Goal: Information Seeking & Learning: Understand process/instructions

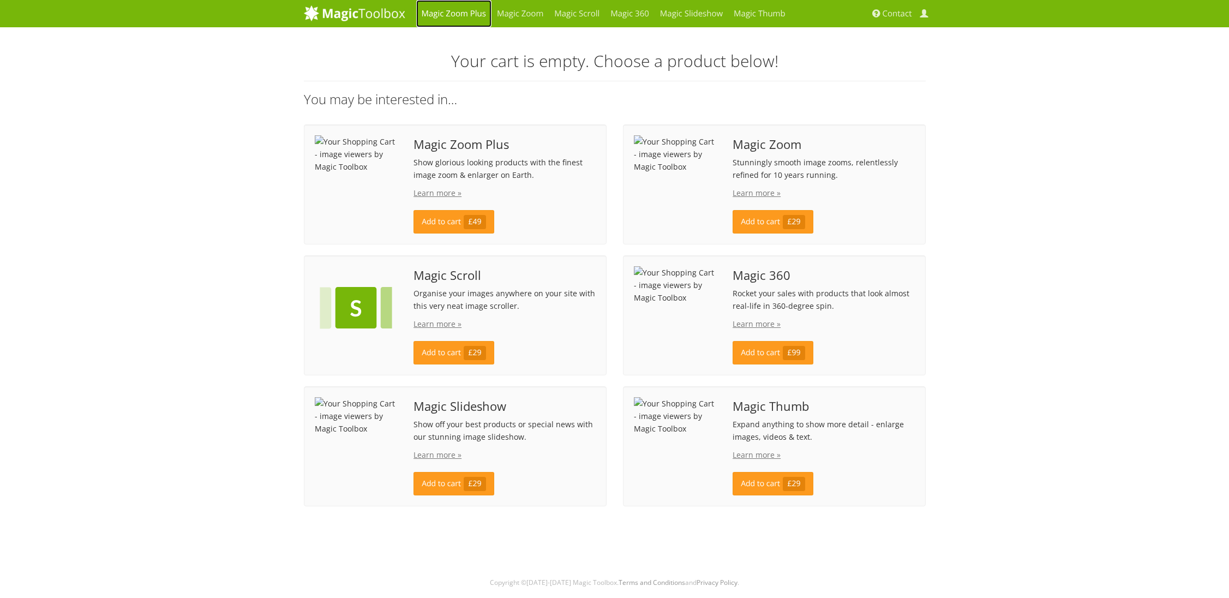
click at [445, 13] on link "Magic Zoom Plus" at bounding box center [453, 13] width 75 height 27
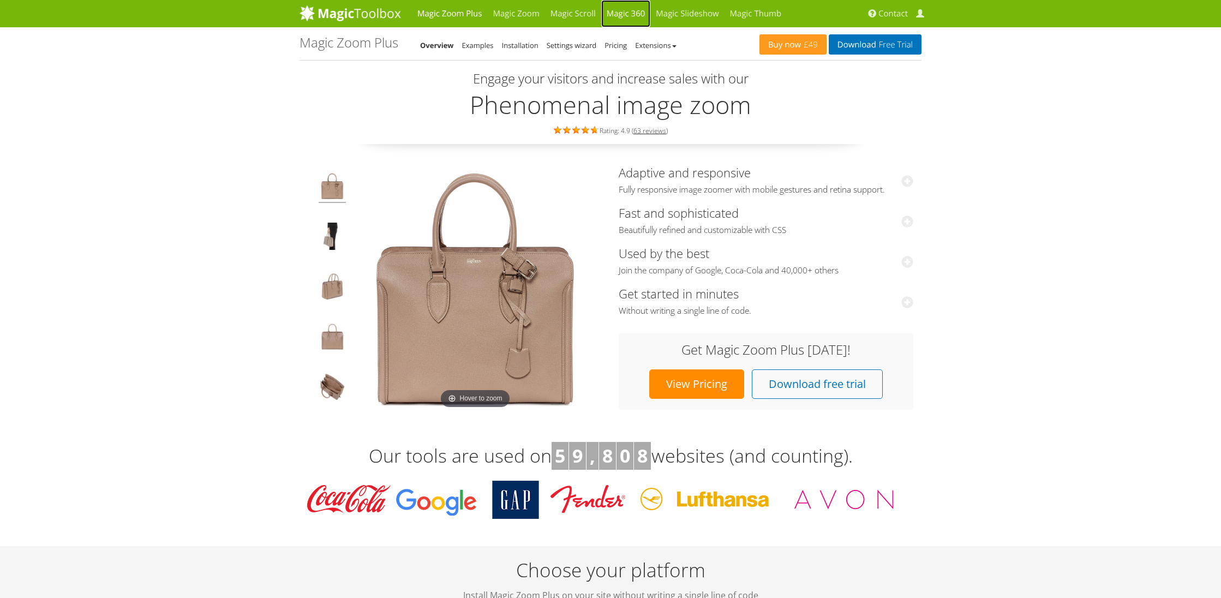
click at [631, 13] on link "Magic 360" at bounding box center [626, 13] width 50 height 27
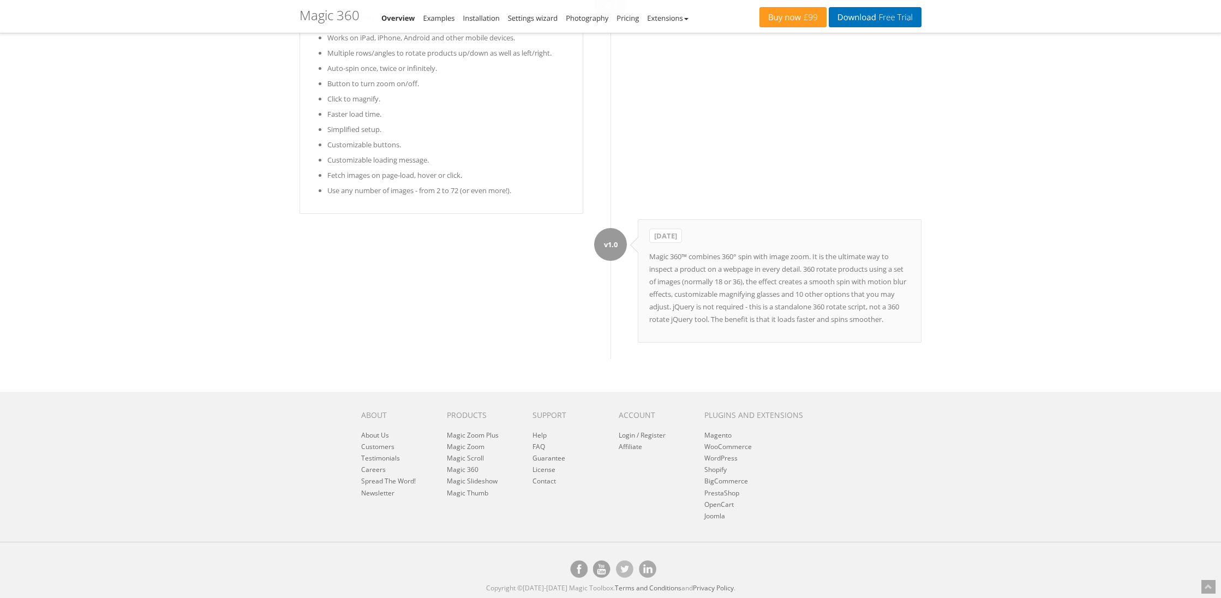
scroll to position [5321, 0]
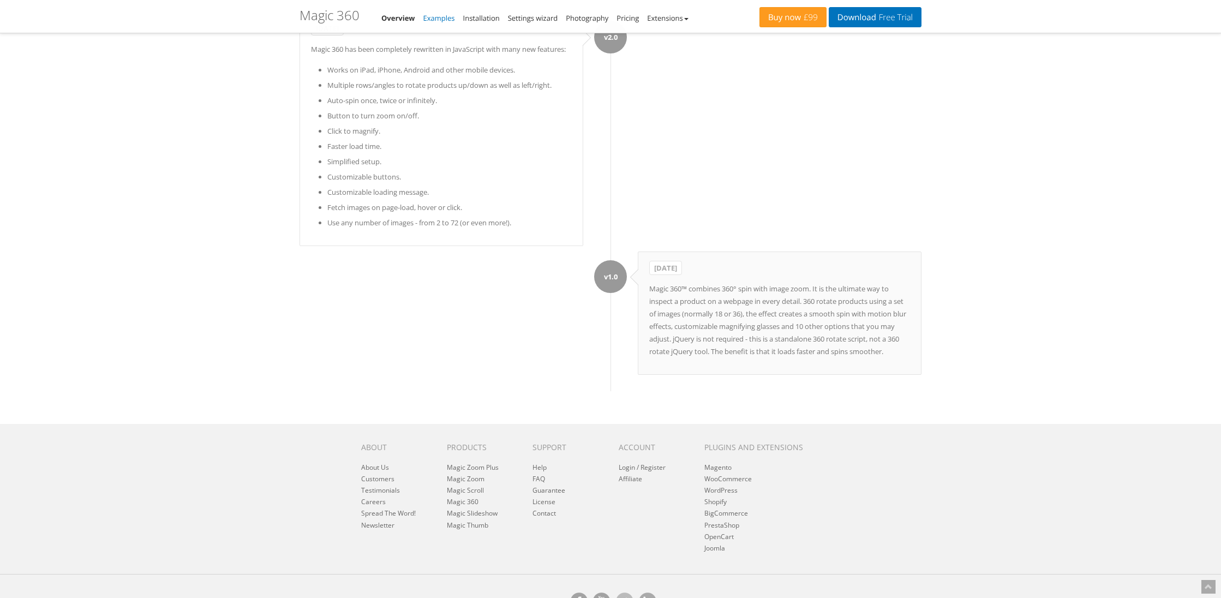
click at [434, 13] on link "Examples" at bounding box center [439, 18] width 32 height 10
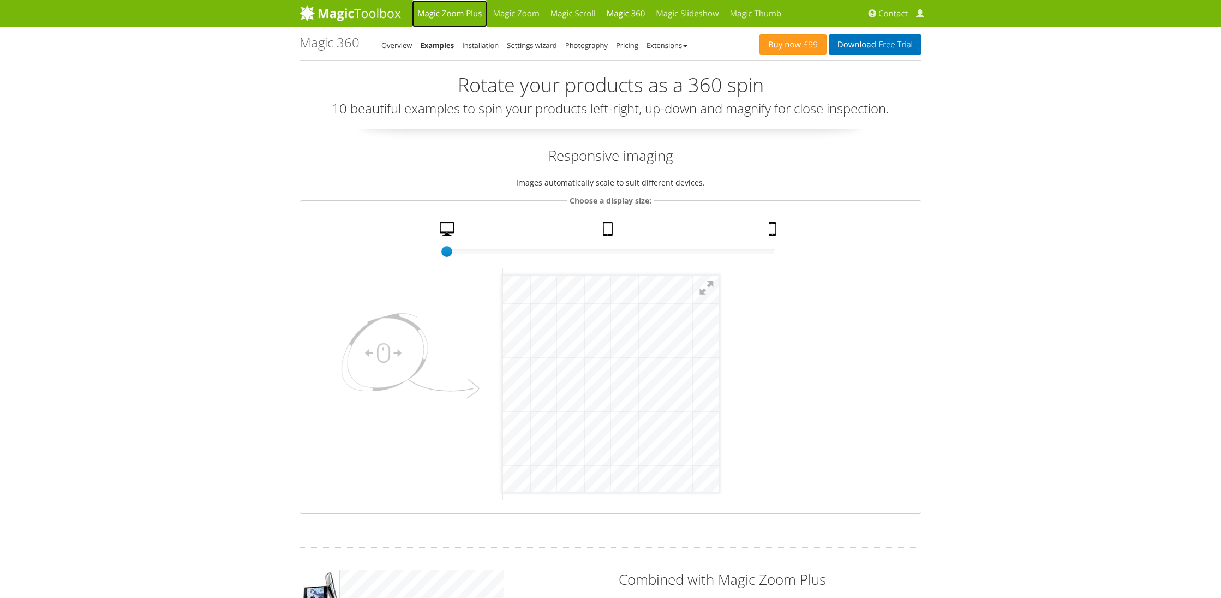
click at [445, 14] on link "Magic Zoom Plus" at bounding box center [449, 13] width 75 height 27
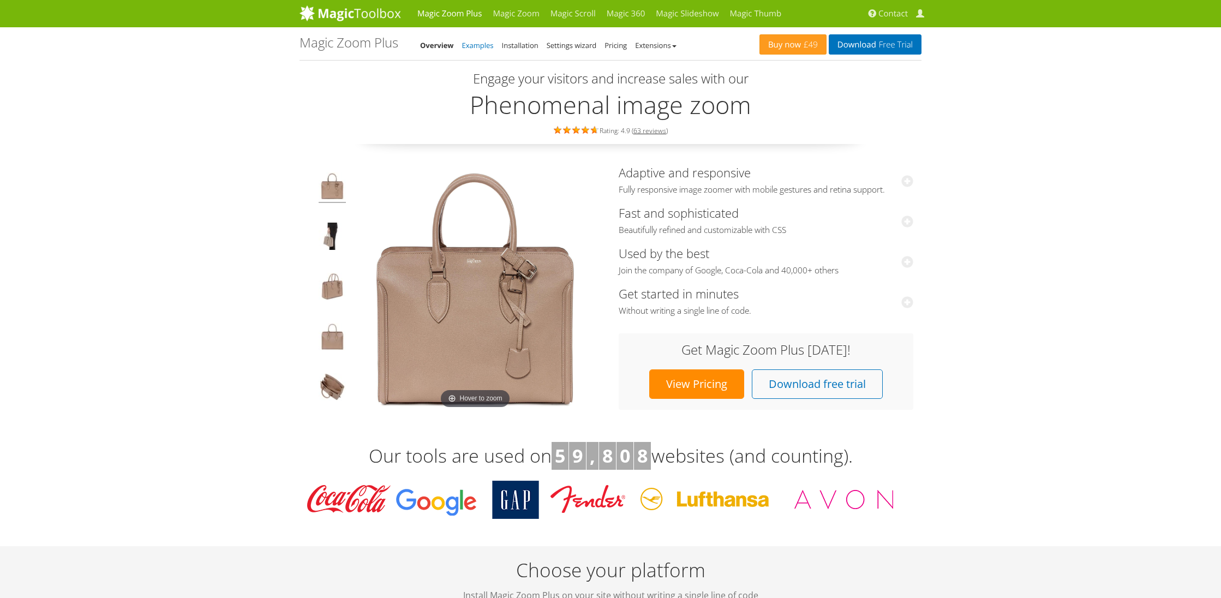
click at [470, 41] on link "Examples" at bounding box center [478, 45] width 32 height 10
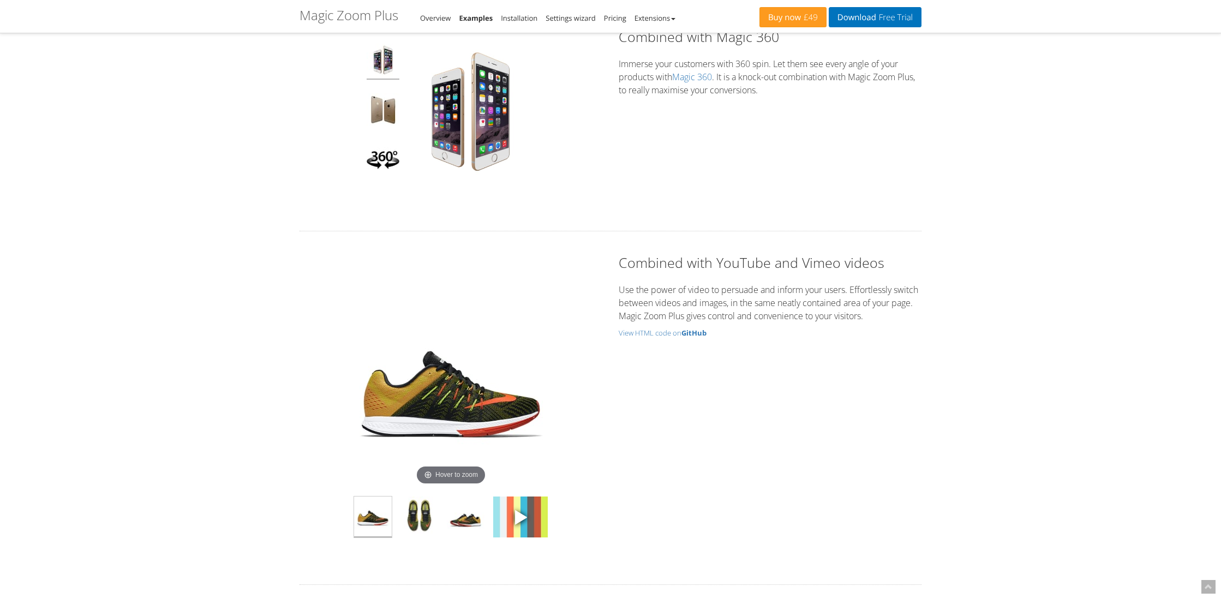
scroll to position [2734, 0]
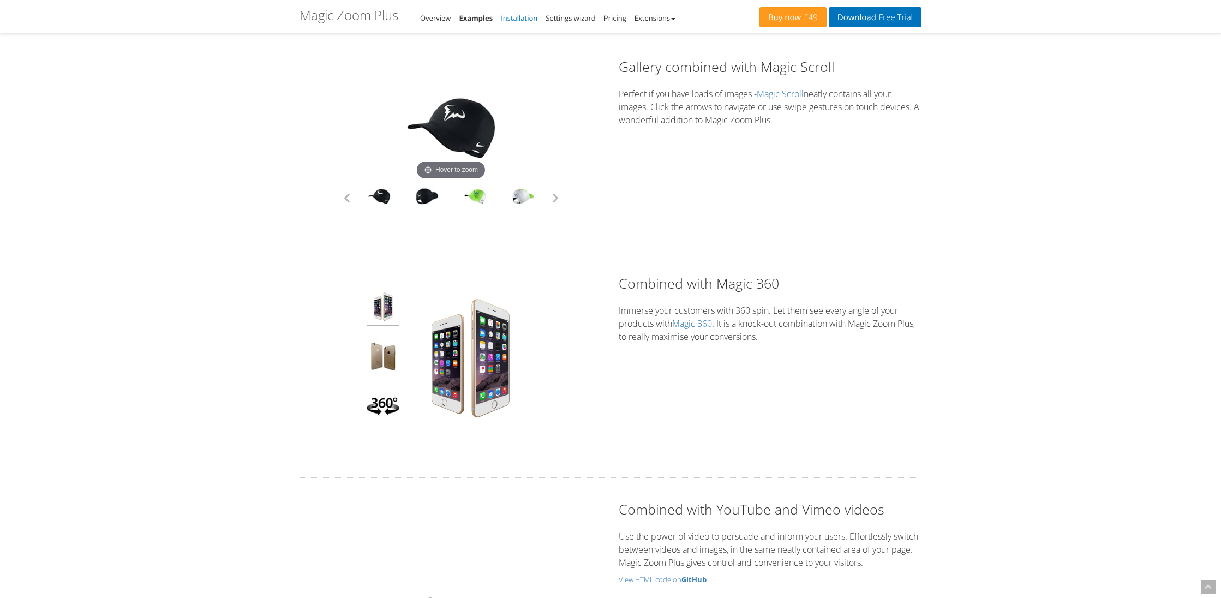
click at [526, 21] on link "Installation" at bounding box center [519, 18] width 37 height 10
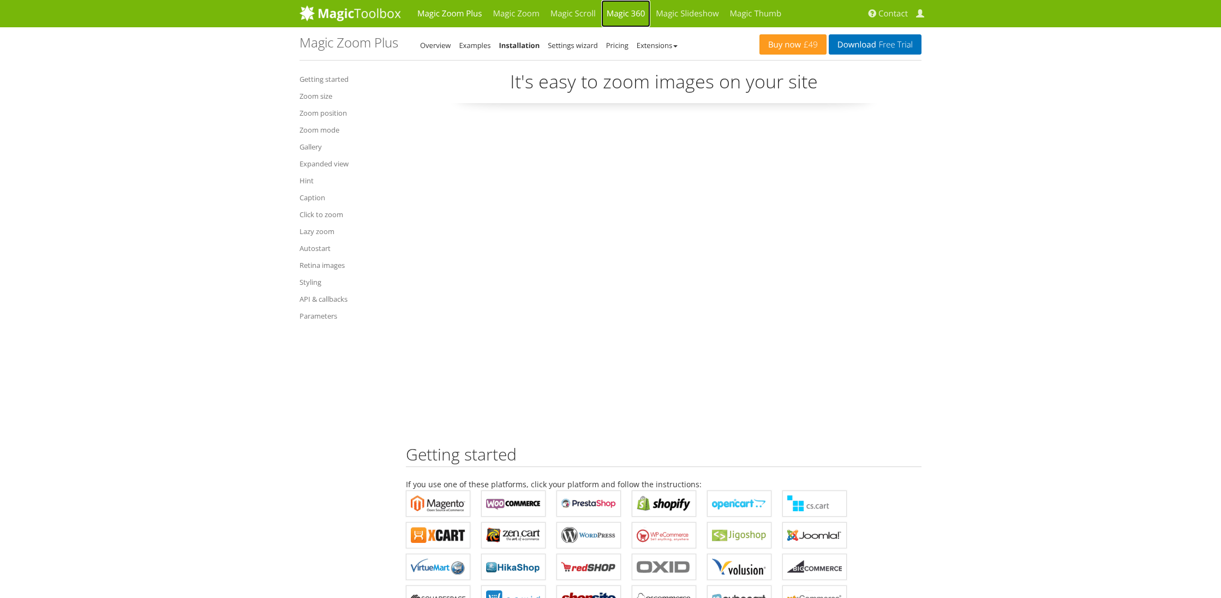
click at [630, 14] on link "Magic 360" at bounding box center [626, 13] width 50 height 27
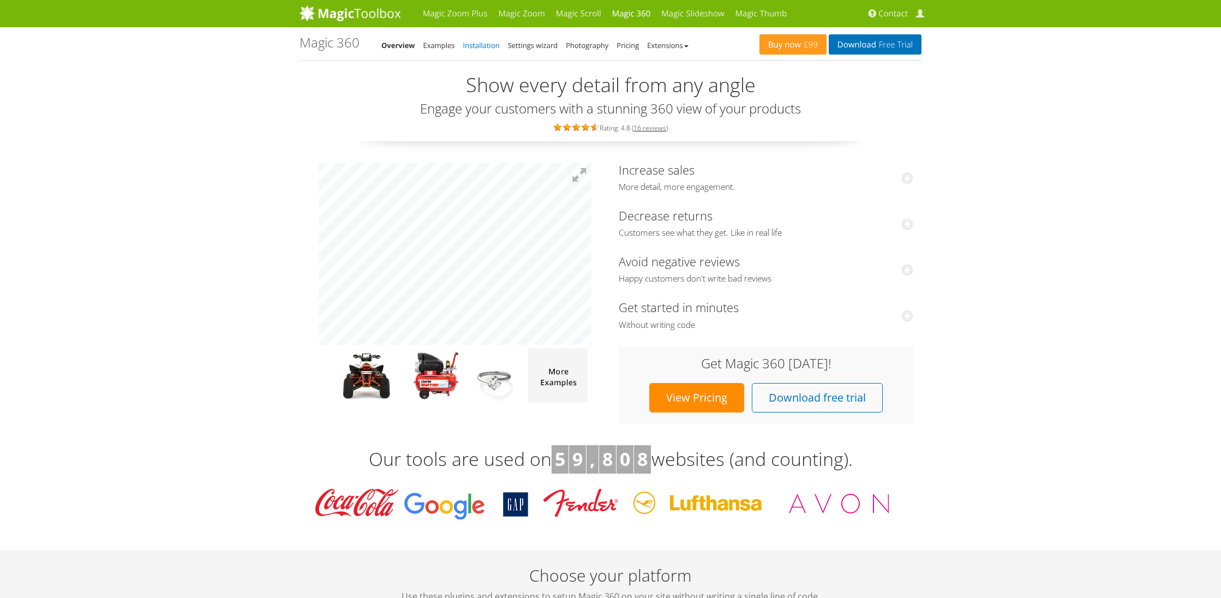
click at [483, 47] on link "Installation" at bounding box center [481, 45] width 37 height 10
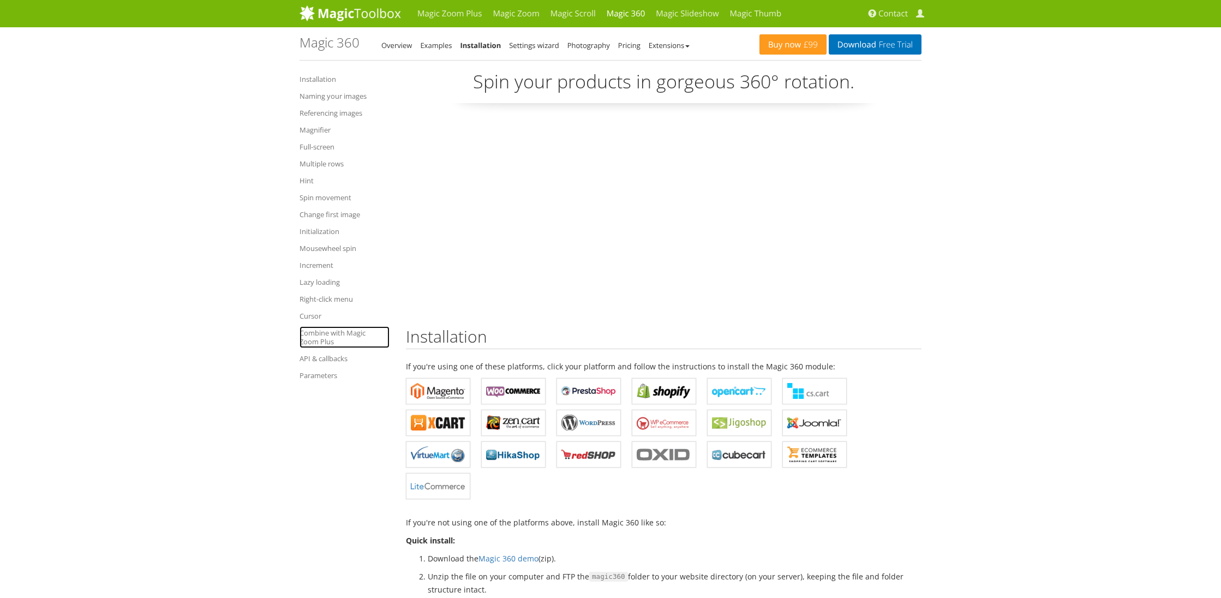
click at [314, 339] on link "Combine with Magic Zoom Plus" at bounding box center [345, 337] width 90 height 22
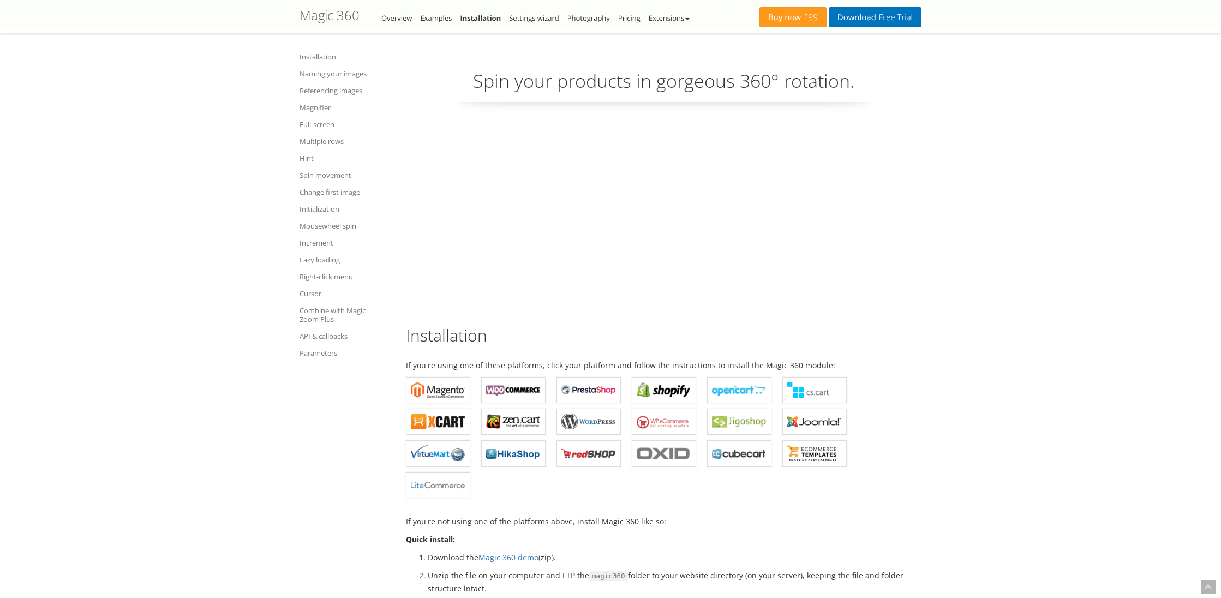
scroll to position [8978, 0]
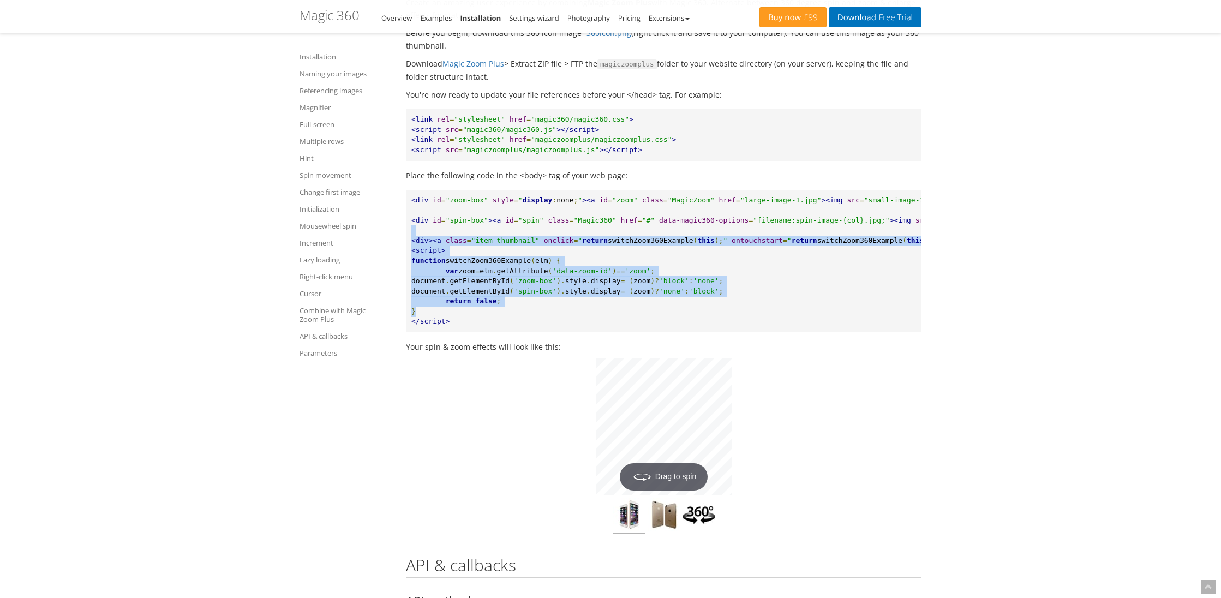
drag, startPoint x: 491, startPoint y: 397, endPoint x: 411, endPoint y: 313, distance: 116.2
click at [411, 313] on pre "<div id = "zoom-box" style = " display : none ; " ><a id = "zoom" class = "Magi…" at bounding box center [664, 261] width 516 height 142
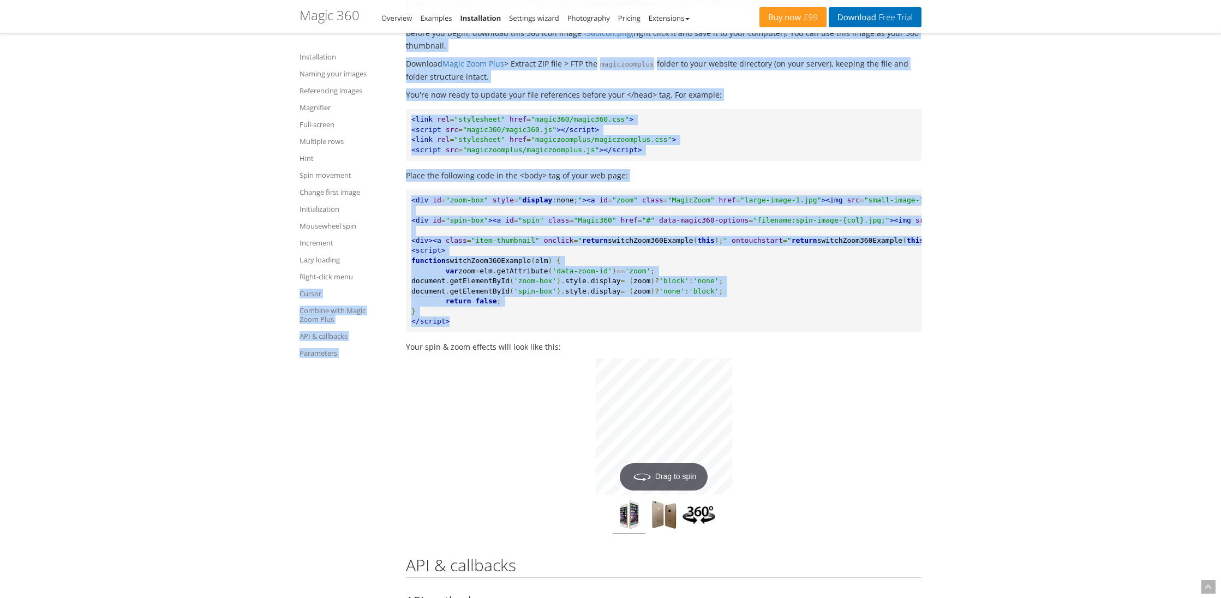
drag, startPoint x: 484, startPoint y: 404, endPoint x: 384, endPoint y: 283, distance: 157.0
click at [412, 204] on span "<div" at bounding box center [419, 200] width 17 height 8
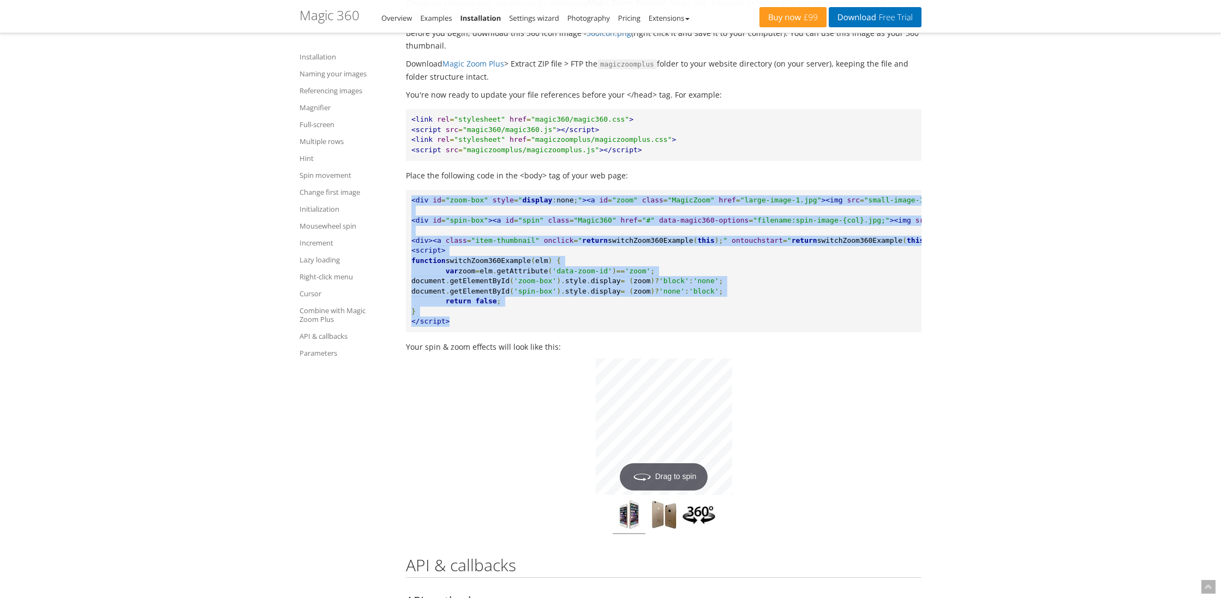
drag, startPoint x: 411, startPoint y: 283, endPoint x: 479, endPoint y: 404, distance: 139.0
click at [479, 332] on pre "<div id = "zoom-box" style = " display : none ; " ><a id = "zoom" class = "Magi…" at bounding box center [664, 261] width 516 height 142
copy pre "<div id = "zoom-box" style = " display : none ; " ><a id = "zoom" class = "Magi…"
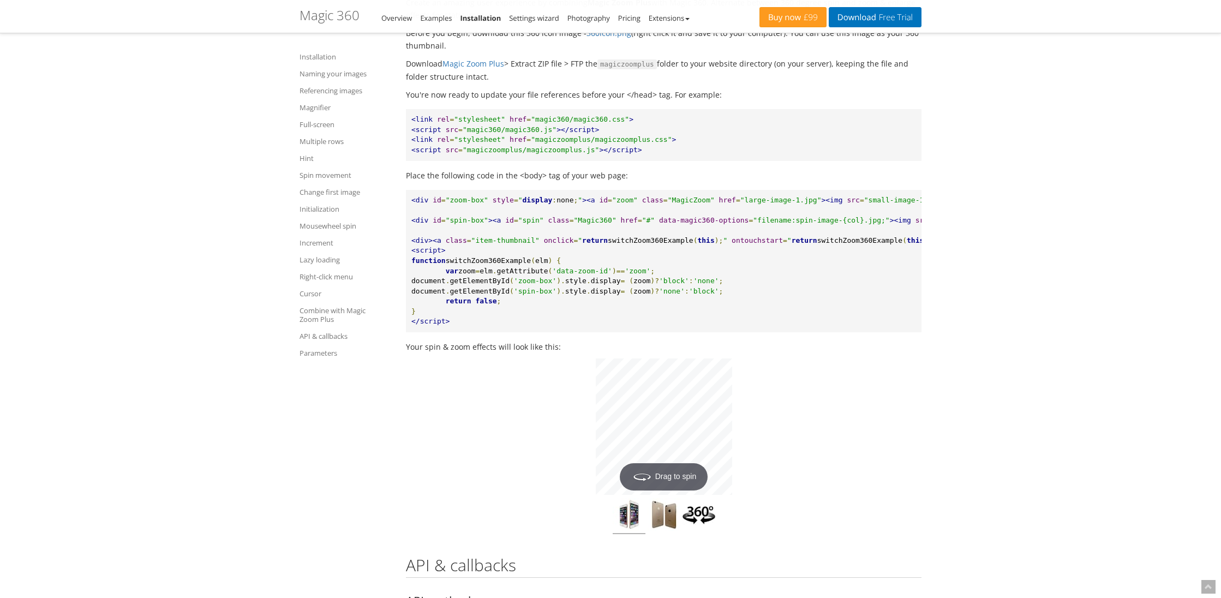
click at [566, 485] on div "Hover to zoom Drag to spin" at bounding box center [664, 446] width 516 height 176
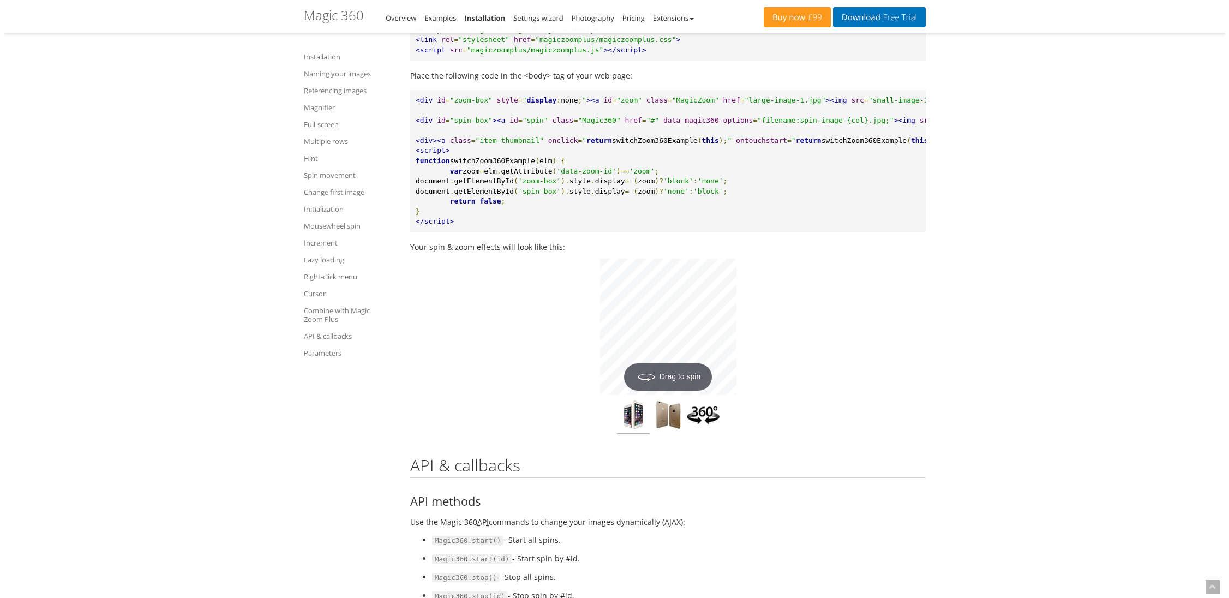
scroll to position [9190, 0]
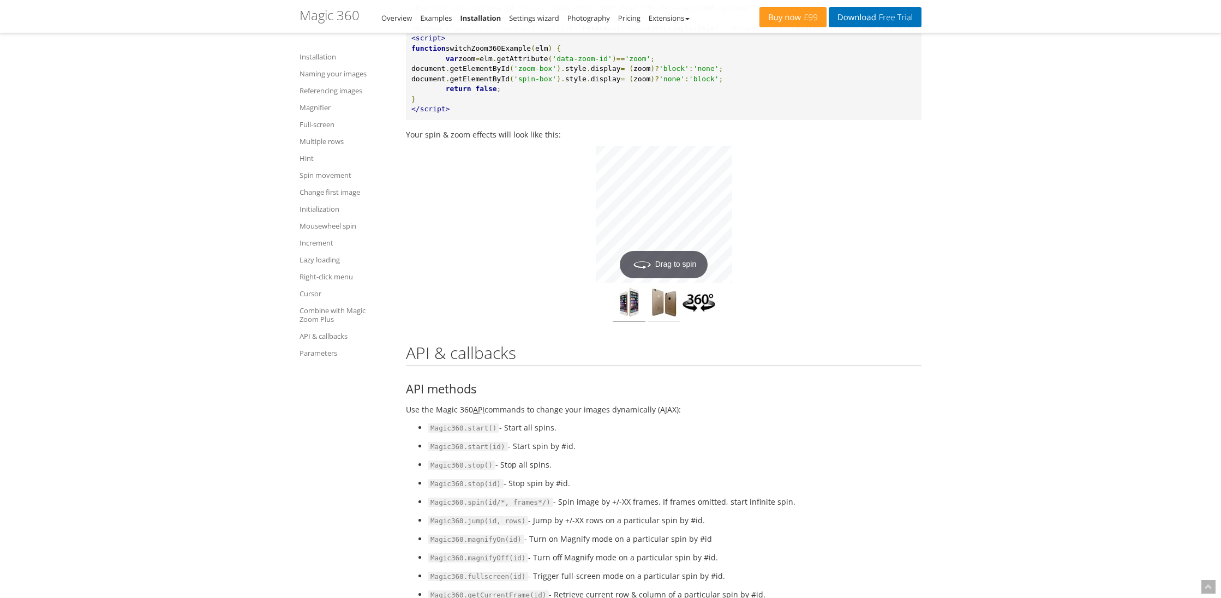
click at [660, 322] on img at bounding box center [664, 304] width 33 height 36
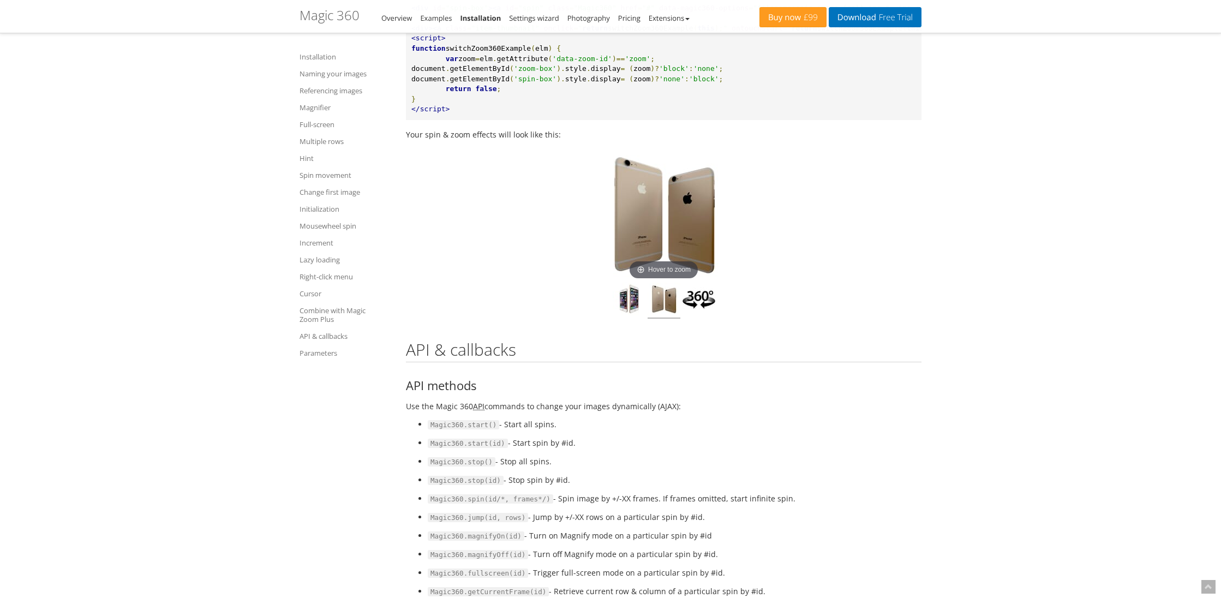
click at [696, 319] on img at bounding box center [699, 301] width 33 height 36
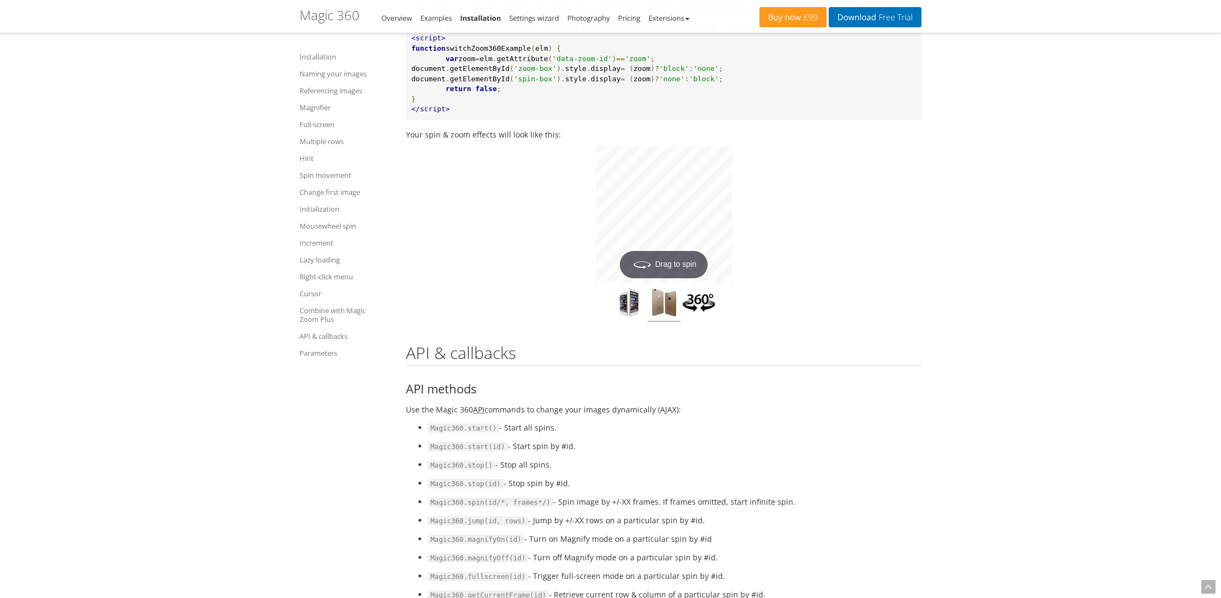
click at [697, 322] on img at bounding box center [699, 304] width 33 height 36
click at [807, 308] on div "Hover to zoom" at bounding box center [664, 234] width 516 height 176
click at [634, 322] on img at bounding box center [629, 304] width 33 height 36
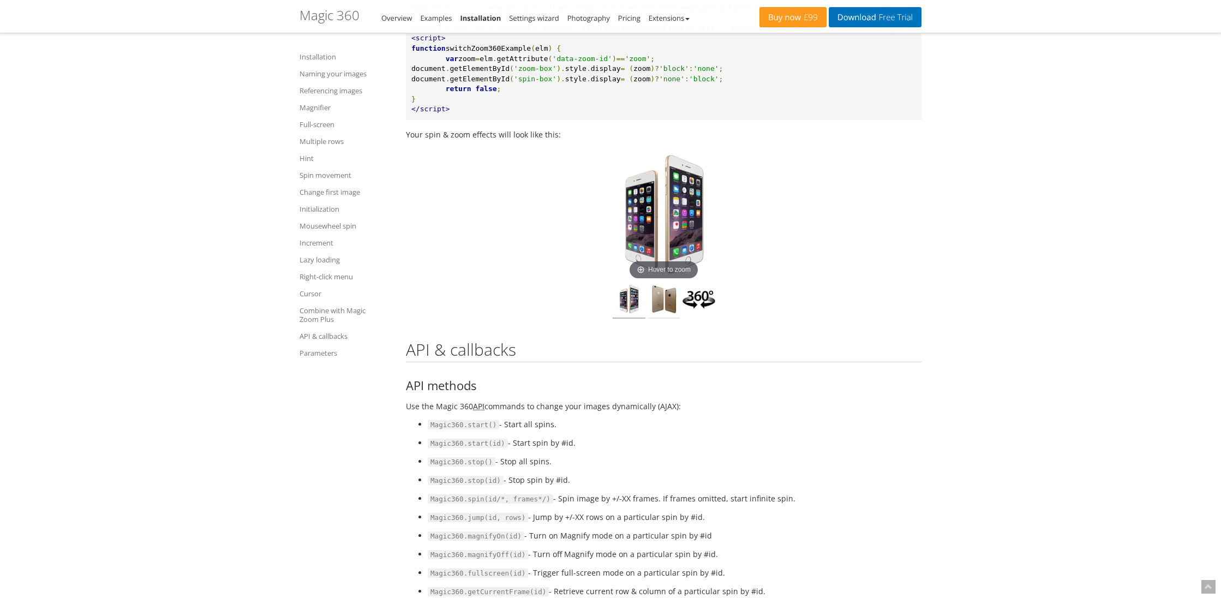
click at [662, 319] on img at bounding box center [664, 301] width 33 height 36
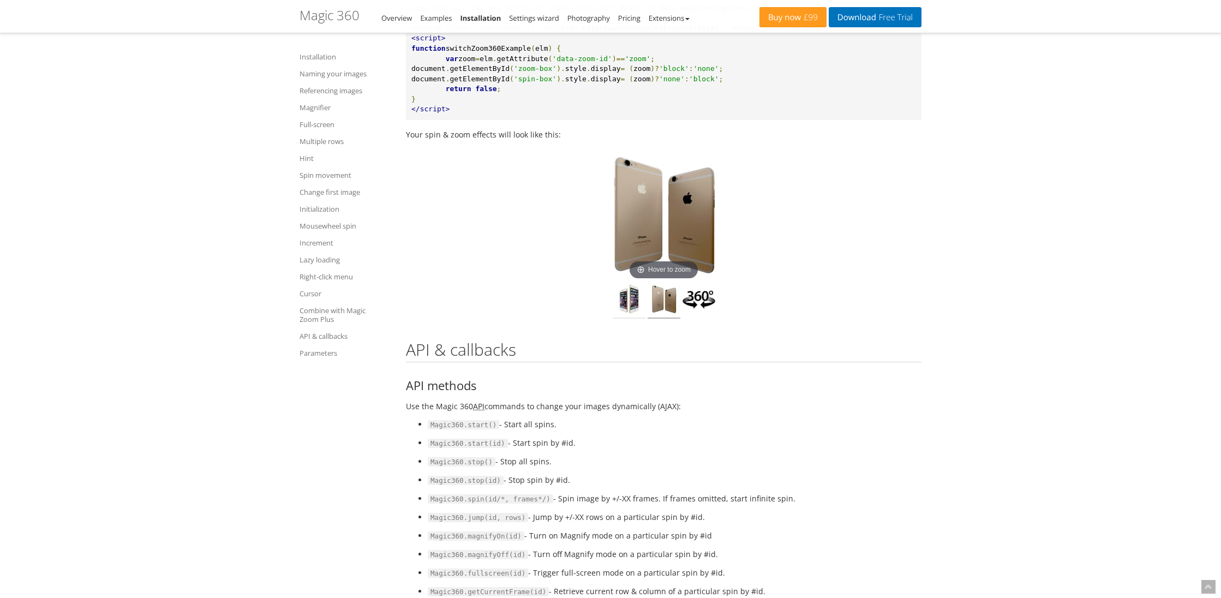
click at [632, 319] on img at bounding box center [629, 301] width 33 height 36
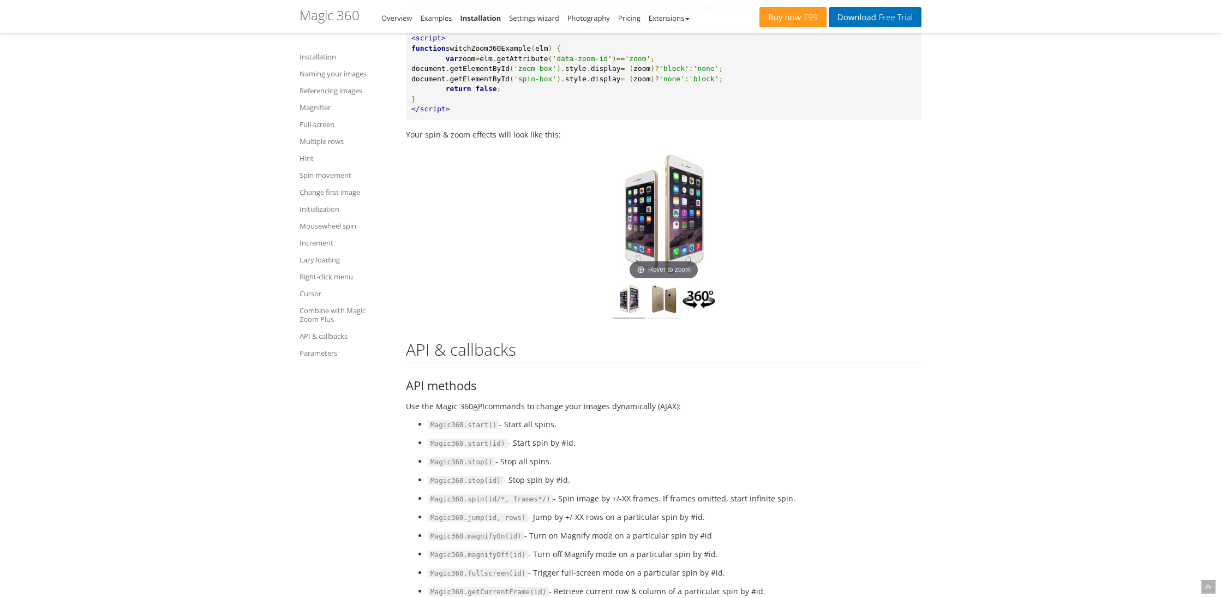
click at [659, 319] on img at bounding box center [664, 301] width 33 height 36
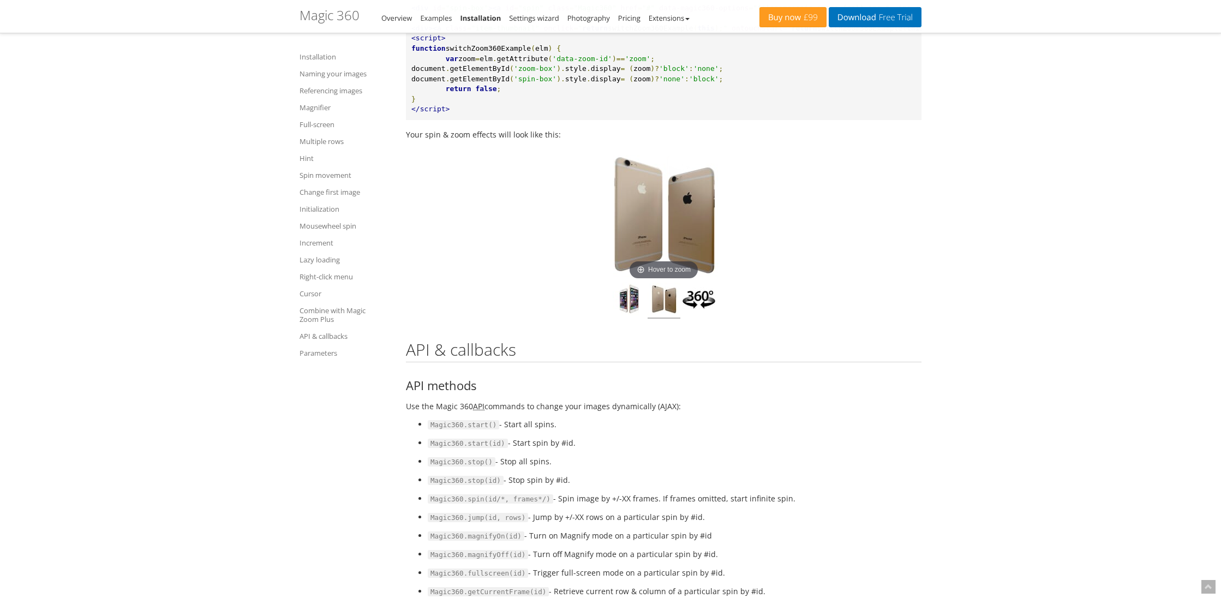
click at [704, 319] on img at bounding box center [699, 301] width 33 height 36
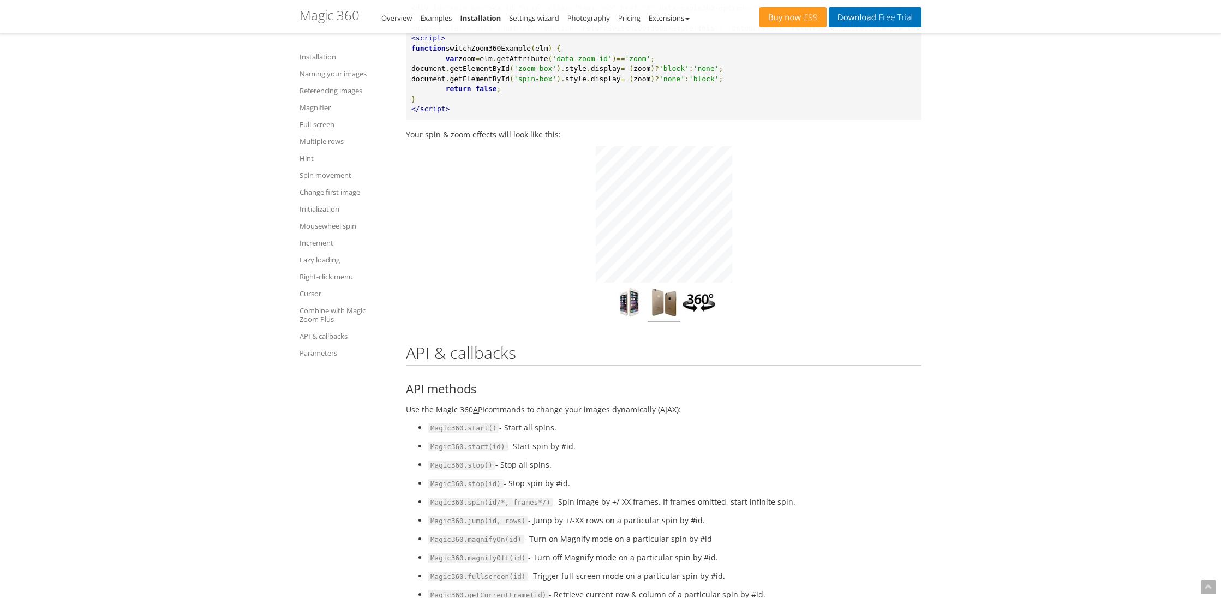
click at [670, 322] on img at bounding box center [664, 304] width 33 height 36
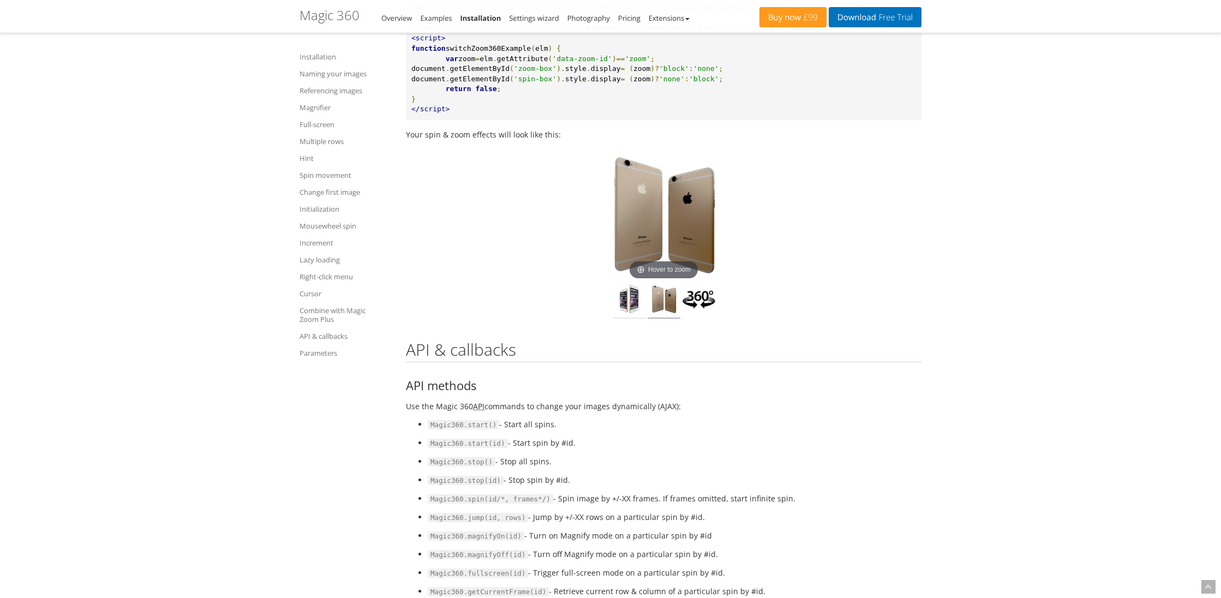
click at [638, 319] on img at bounding box center [629, 301] width 33 height 36
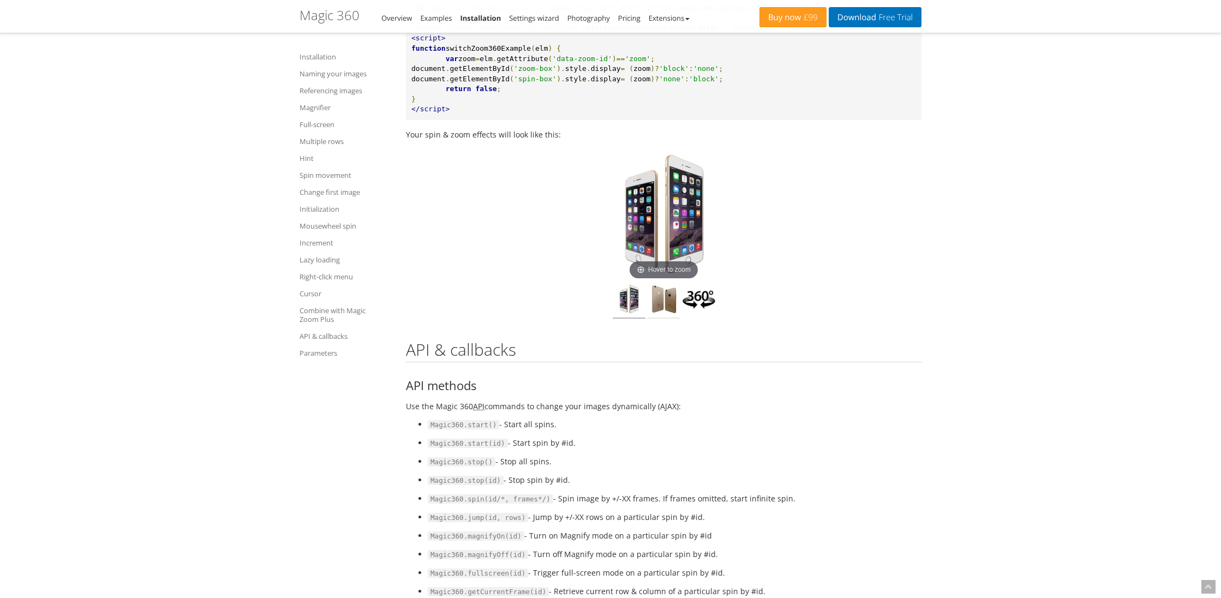
click at [657, 319] on img at bounding box center [664, 301] width 33 height 36
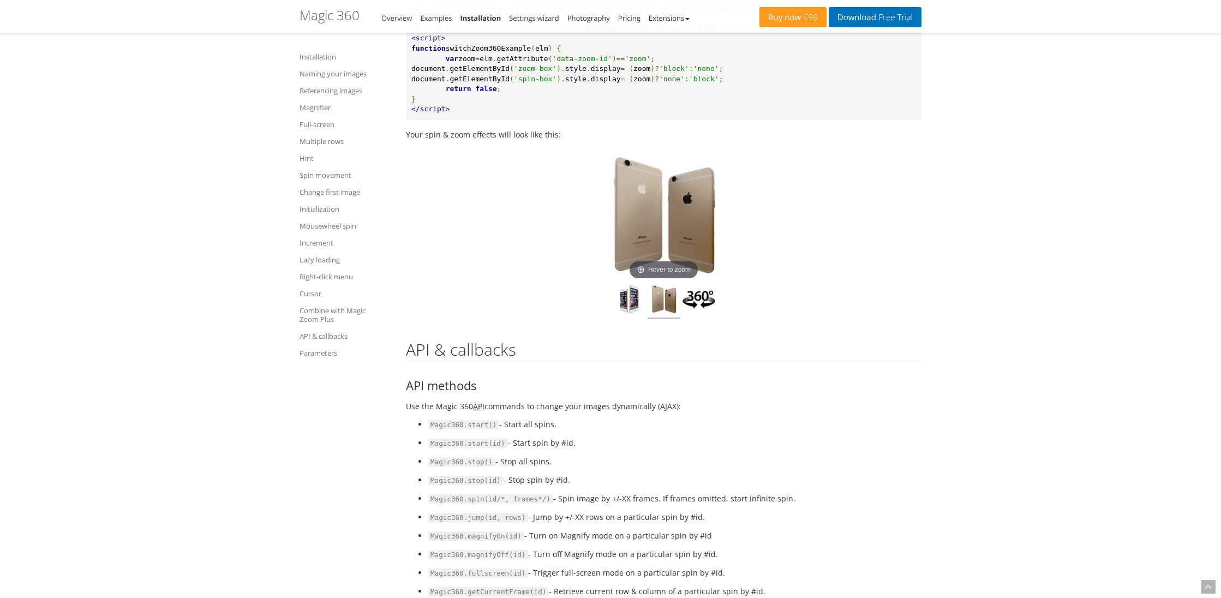
click at [696, 319] on img at bounding box center [699, 301] width 33 height 36
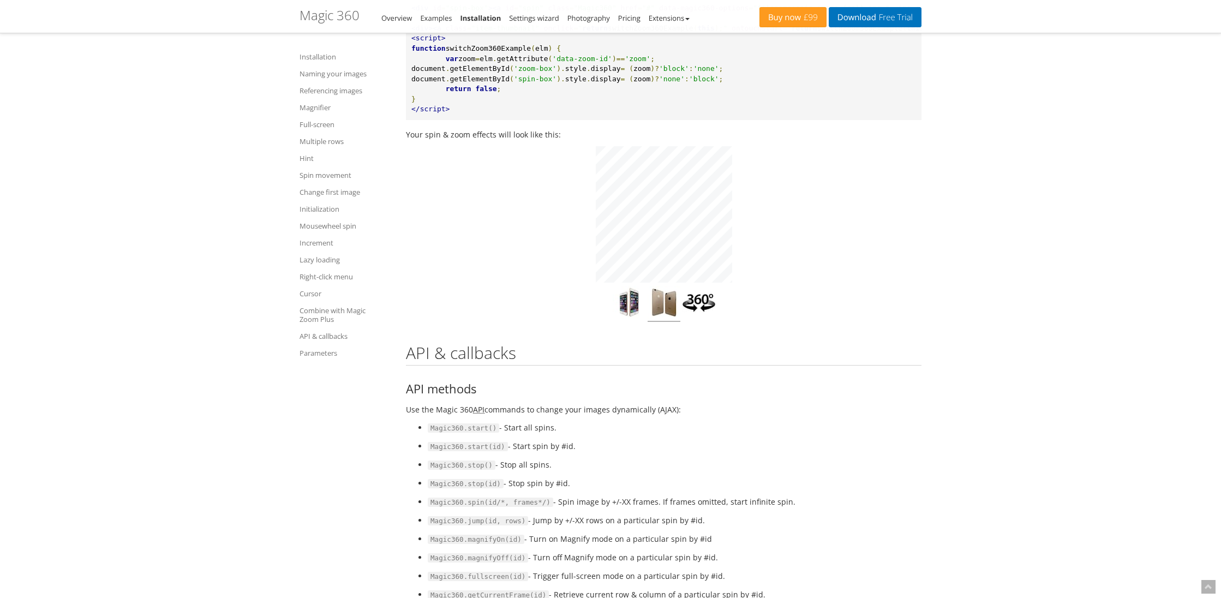
click at [660, 322] on img at bounding box center [664, 304] width 33 height 36
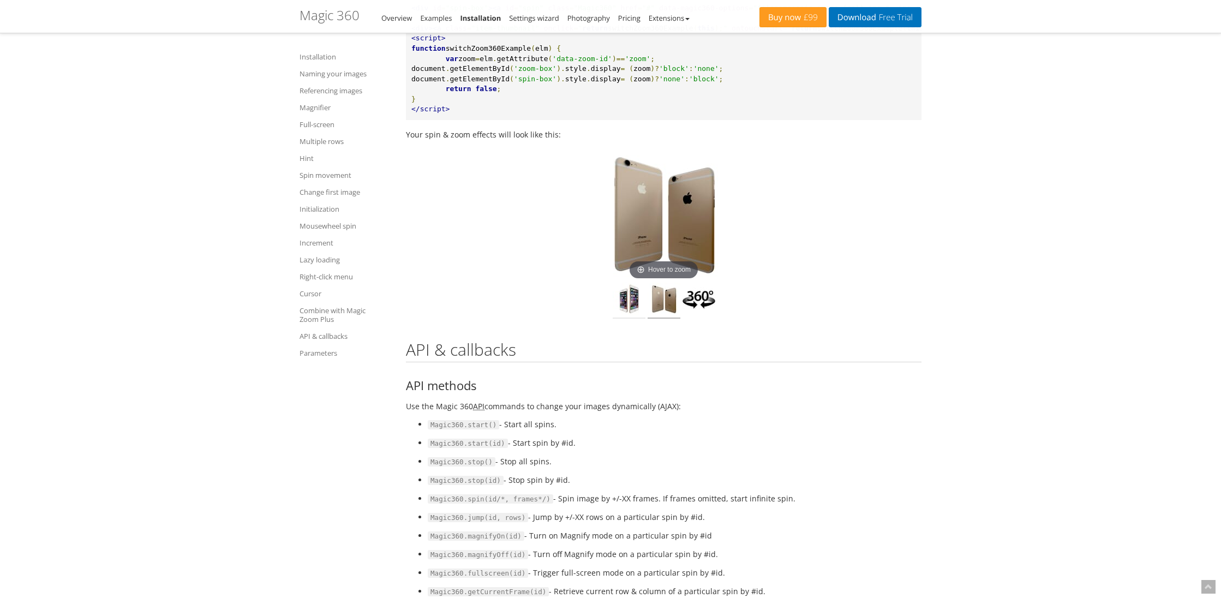
click at [632, 319] on img at bounding box center [629, 301] width 33 height 36
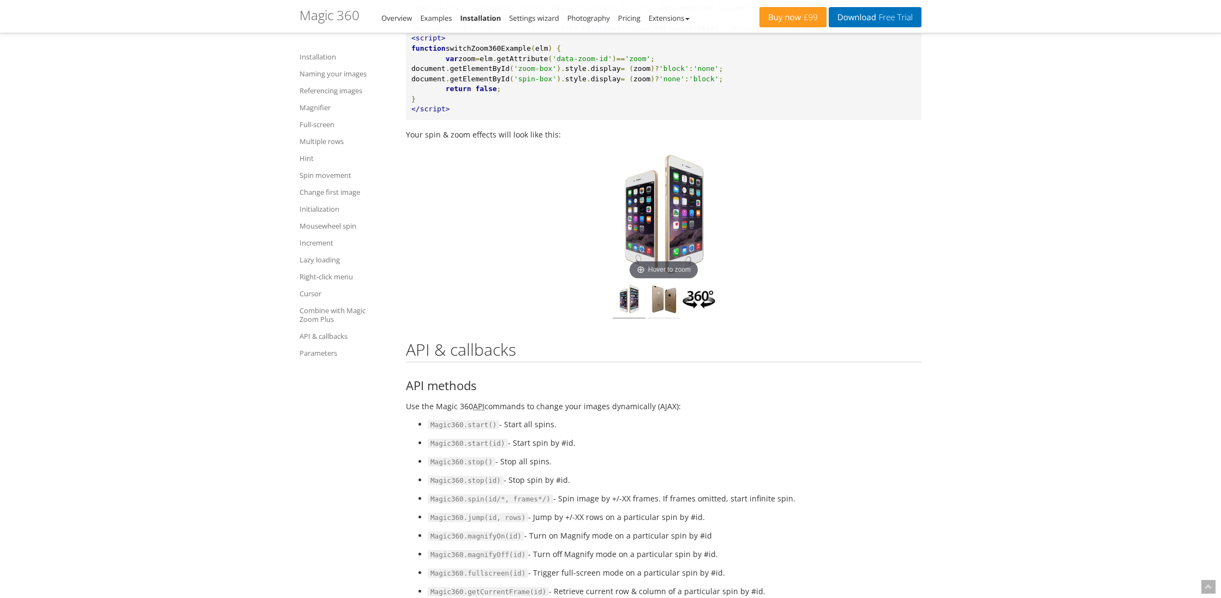
click at [671, 319] on img at bounding box center [664, 301] width 33 height 36
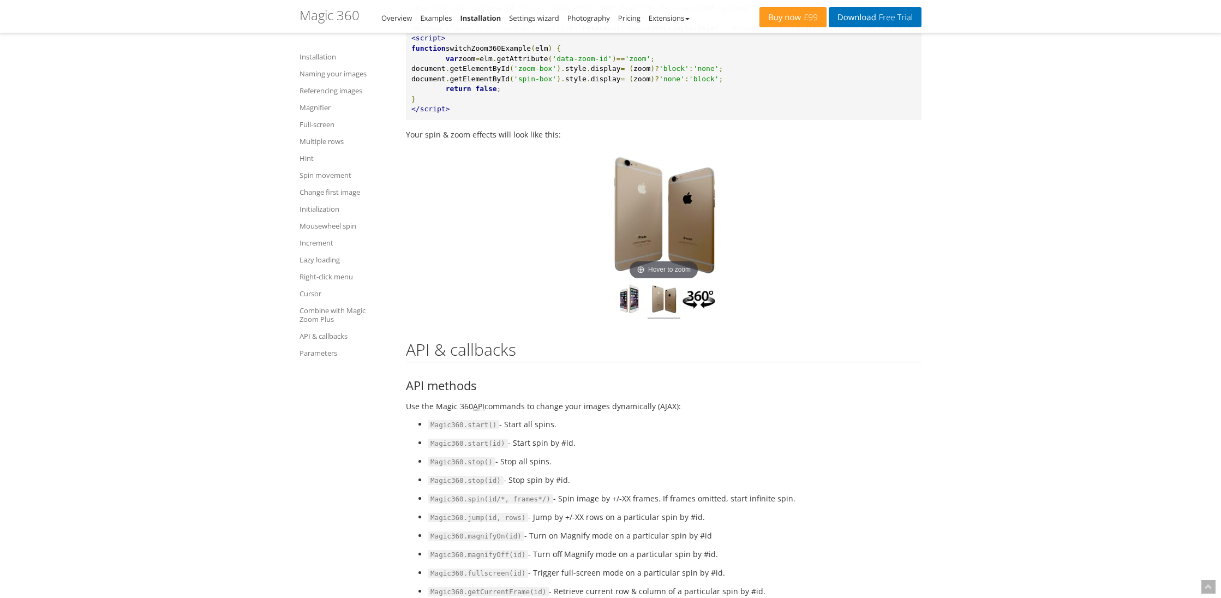
click at [710, 319] on img at bounding box center [699, 301] width 33 height 36
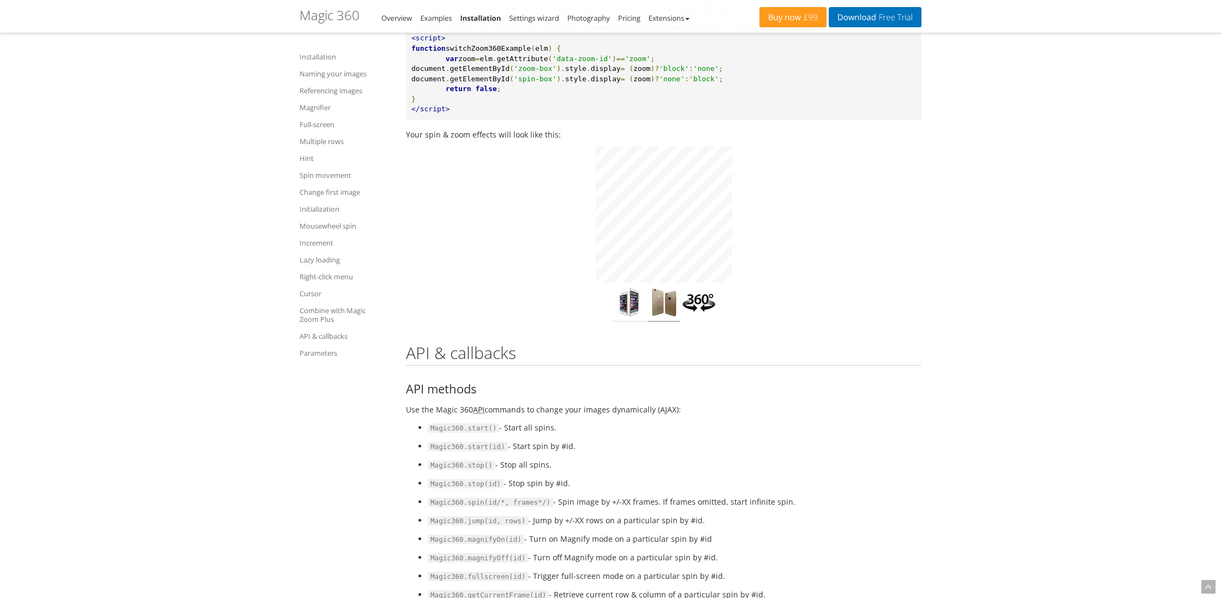
click at [629, 322] on img at bounding box center [629, 304] width 33 height 36
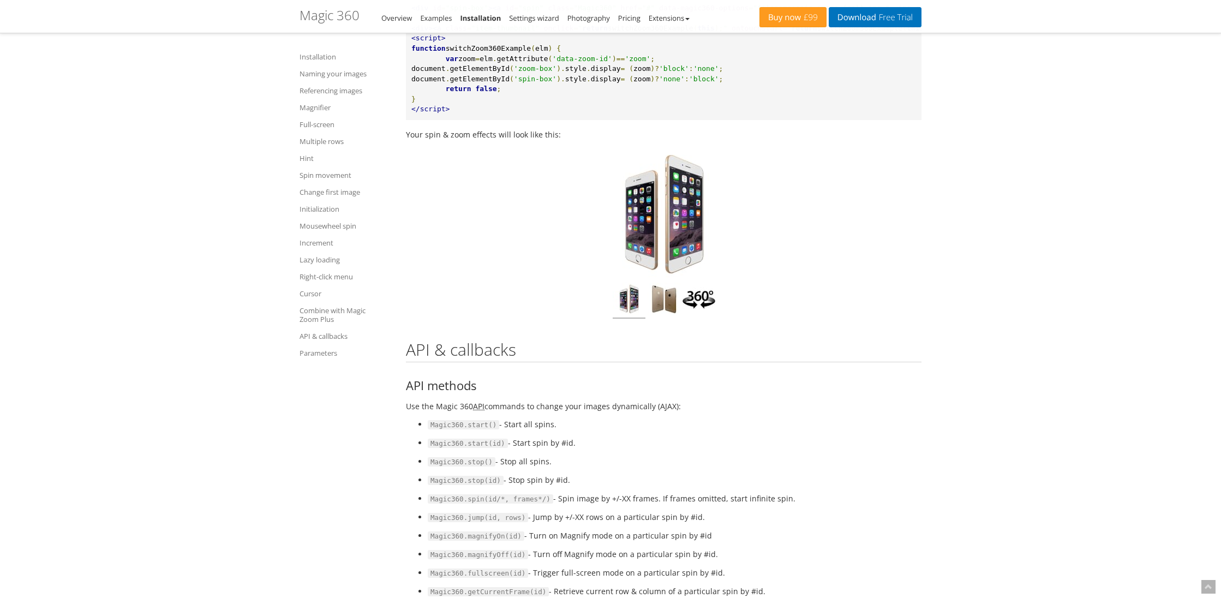
drag, startPoint x: 642, startPoint y: 328, endPoint x: 738, endPoint y: 330, distance: 96.0
click at [738, 283] on div "Click to expand" at bounding box center [664, 214] width 164 height 136
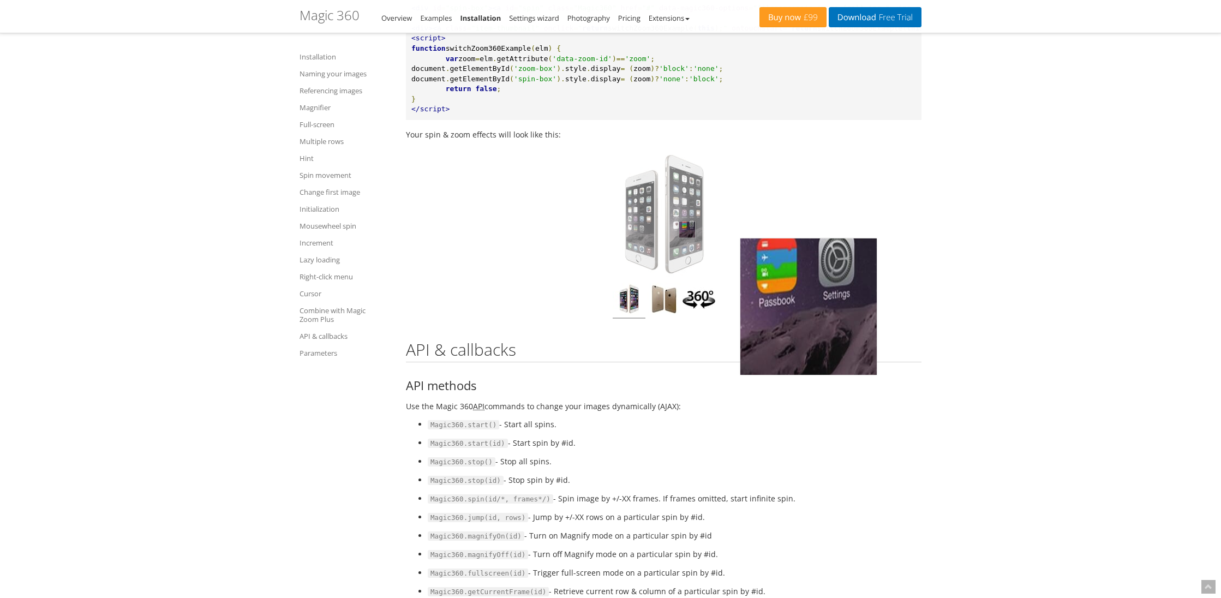
click at [687, 283] on img at bounding box center [664, 214] width 136 height 136
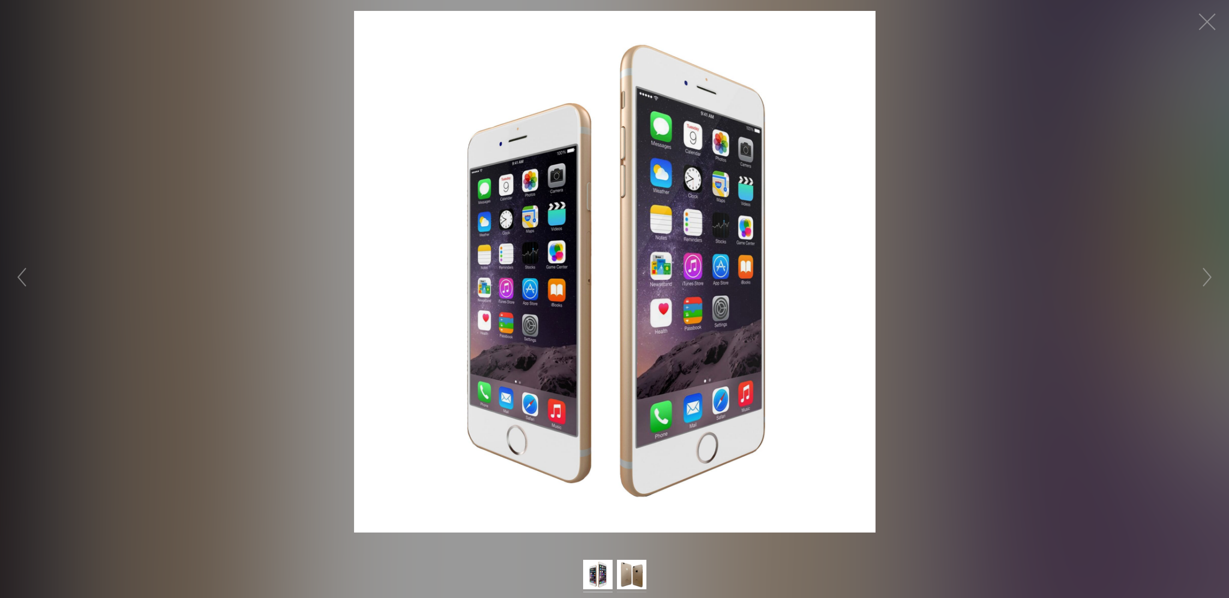
click at [627, 571] on img at bounding box center [631, 576] width 29 height 33
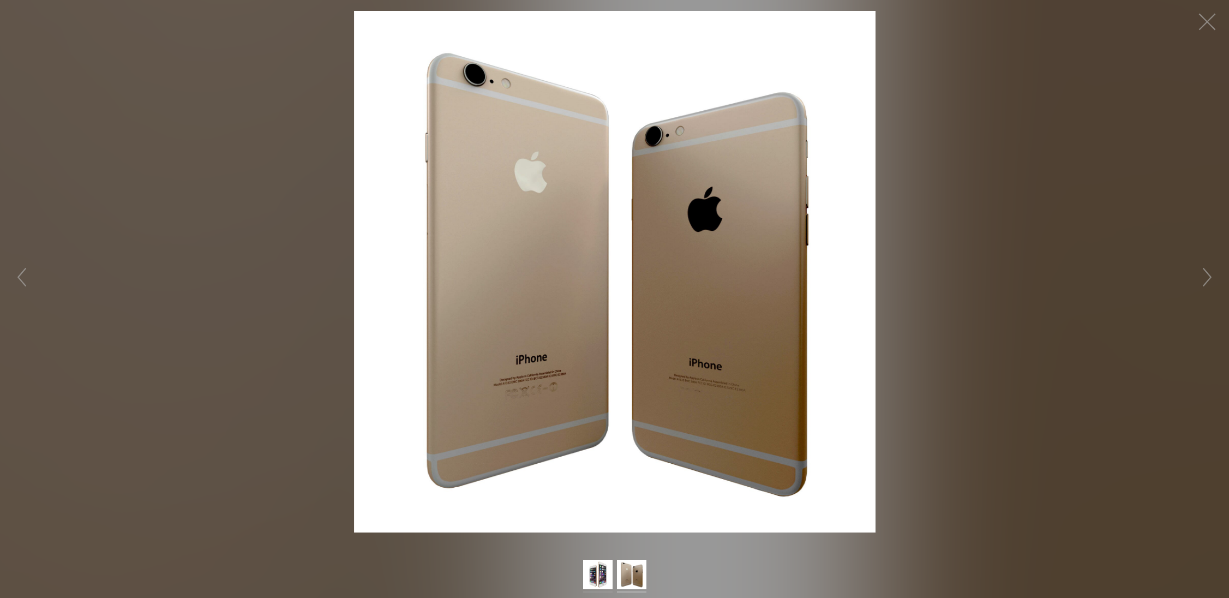
click at [595, 574] on img at bounding box center [597, 576] width 29 height 33
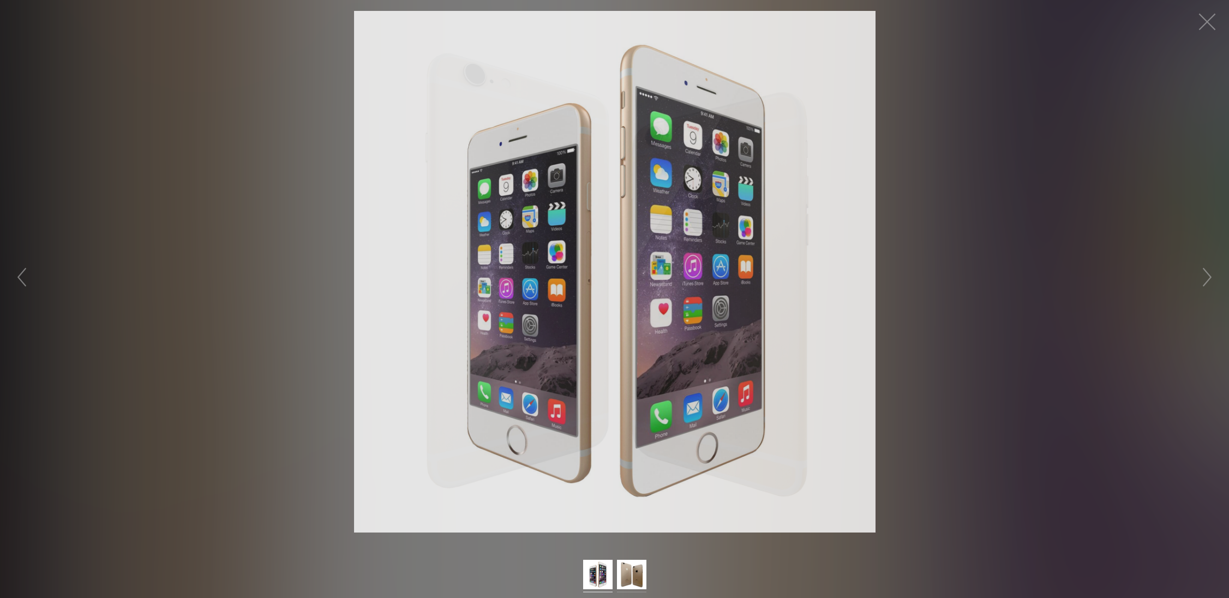
click at [632, 575] on img at bounding box center [631, 576] width 29 height 33
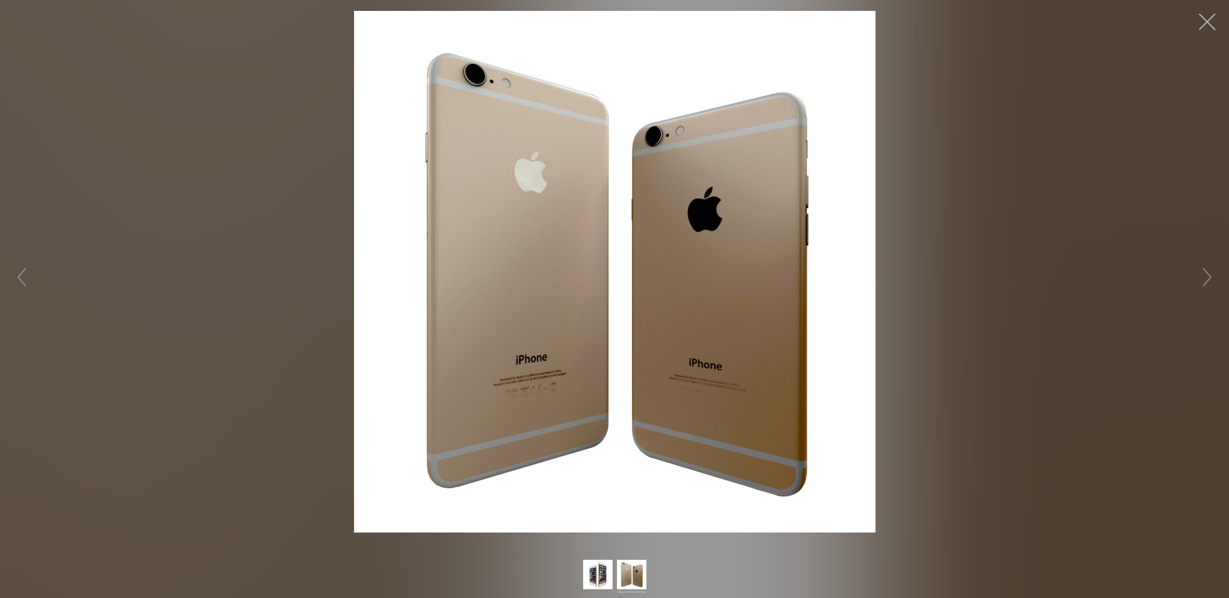
click at [1203, 25] on button "button" at bounding box center [1207, 21] width 33 height 33
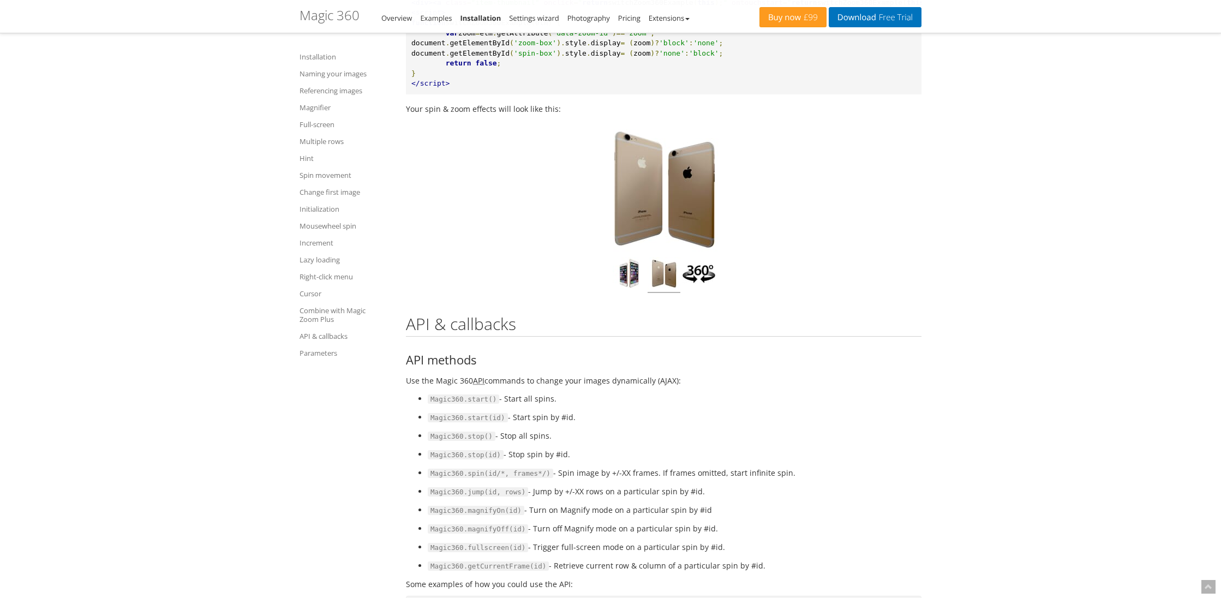
scroll to position [9223, 0]
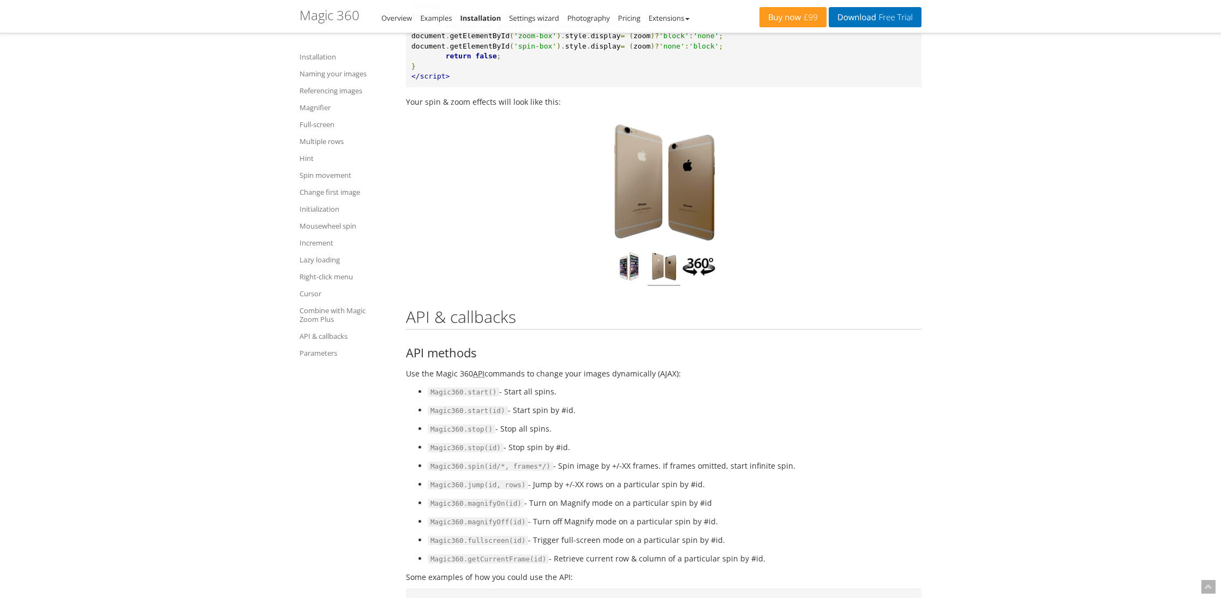
click at [701, 286] on img at bounding box center [699, 268] width 33 height 36
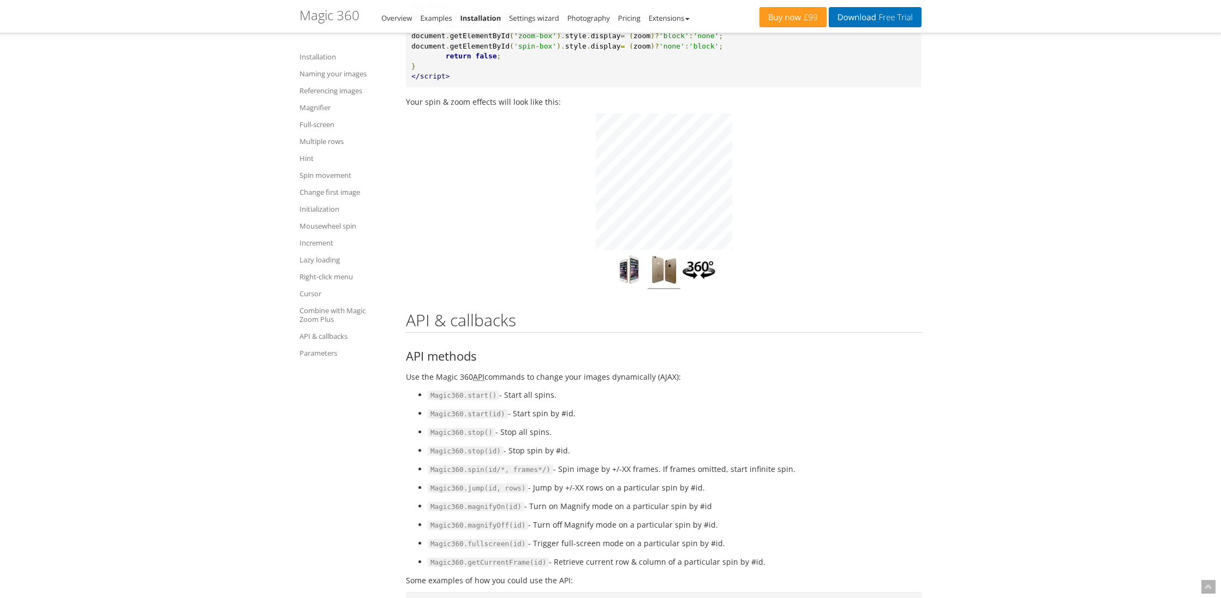
click at [667, 289] on img at bounding box center [664, 271] width 33 height 36
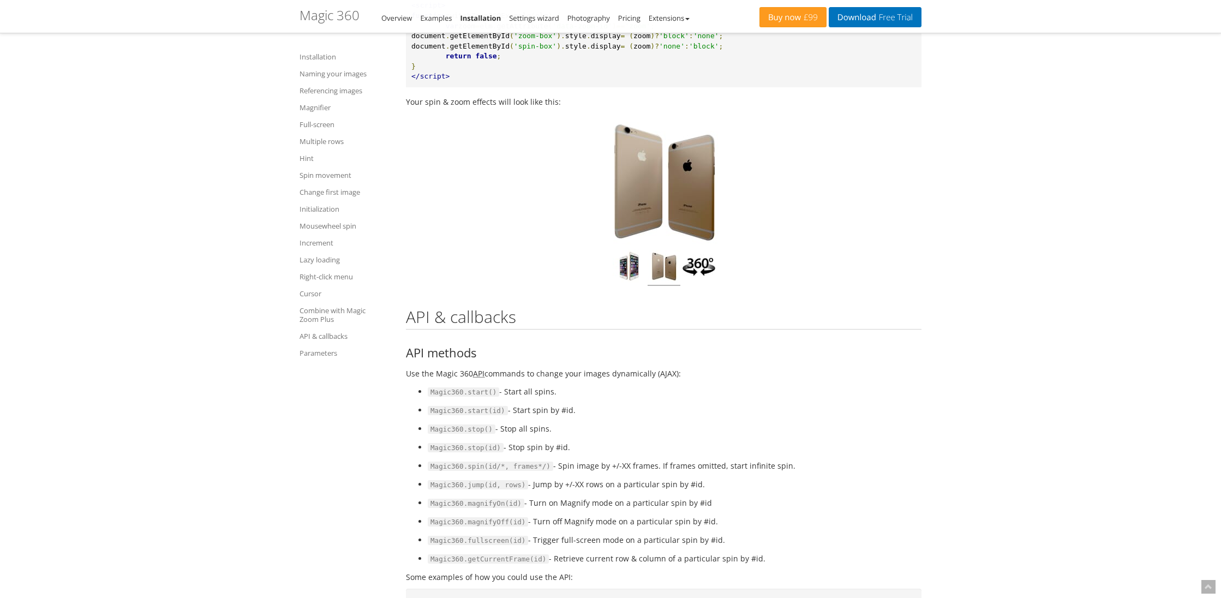
click at [662, 250] on img at bounding box center [664, 181] width 136 height 136
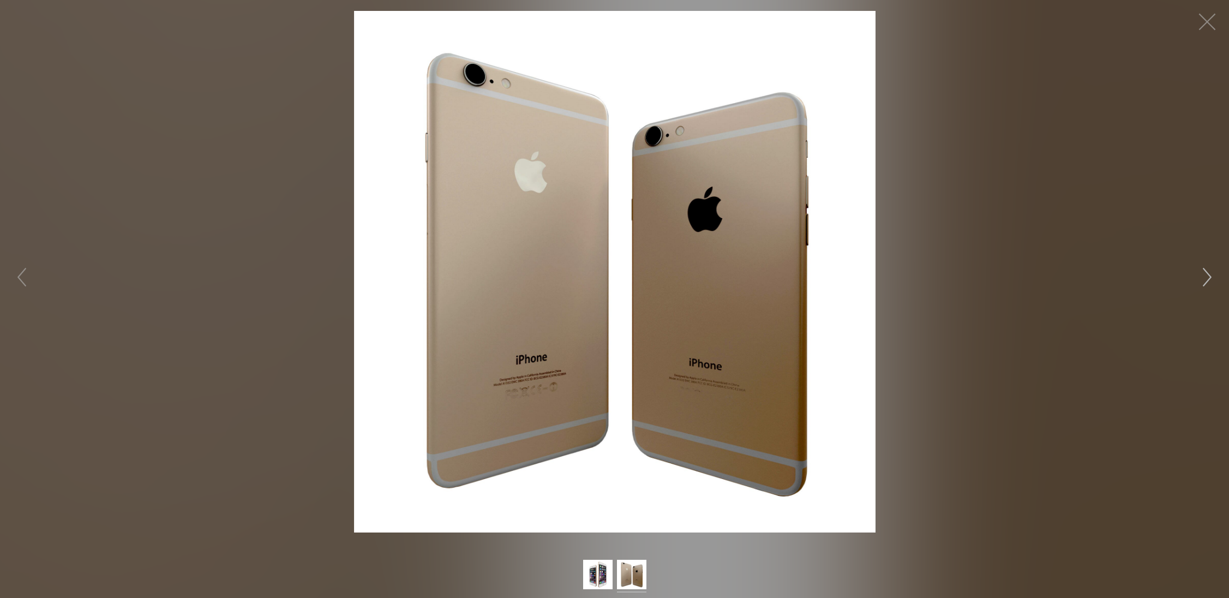
click at [1208, 273] on button "button" at bounding box center [1207, 277] width 33 height 33
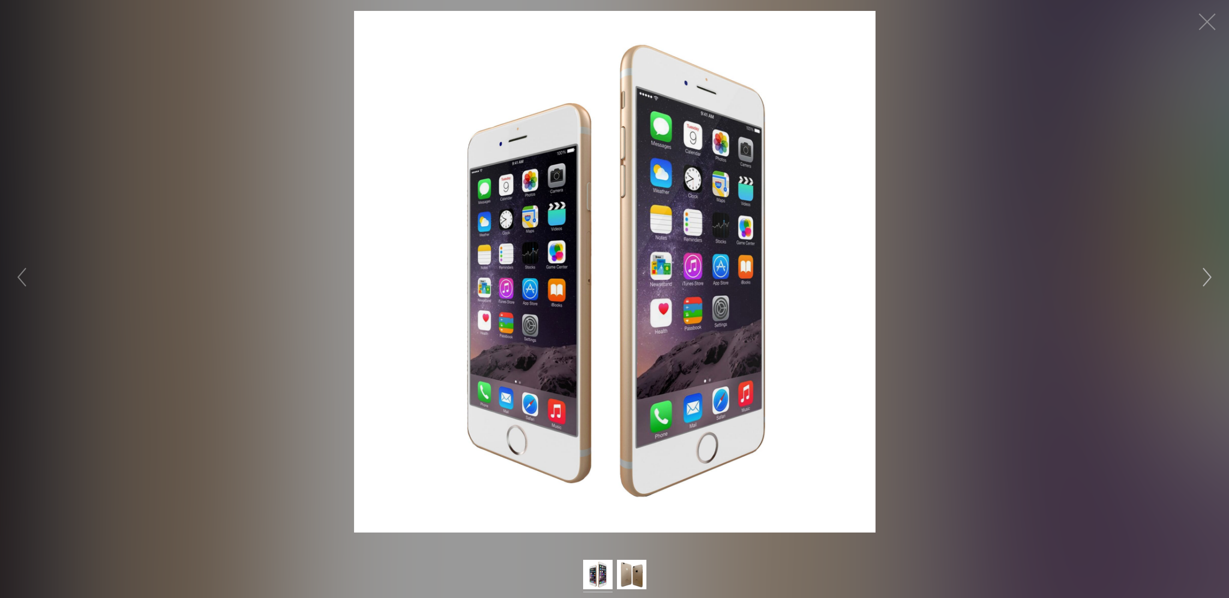
click at [1208, 273] on button "button" at bounding box center [1207, 277] width 33 height 33
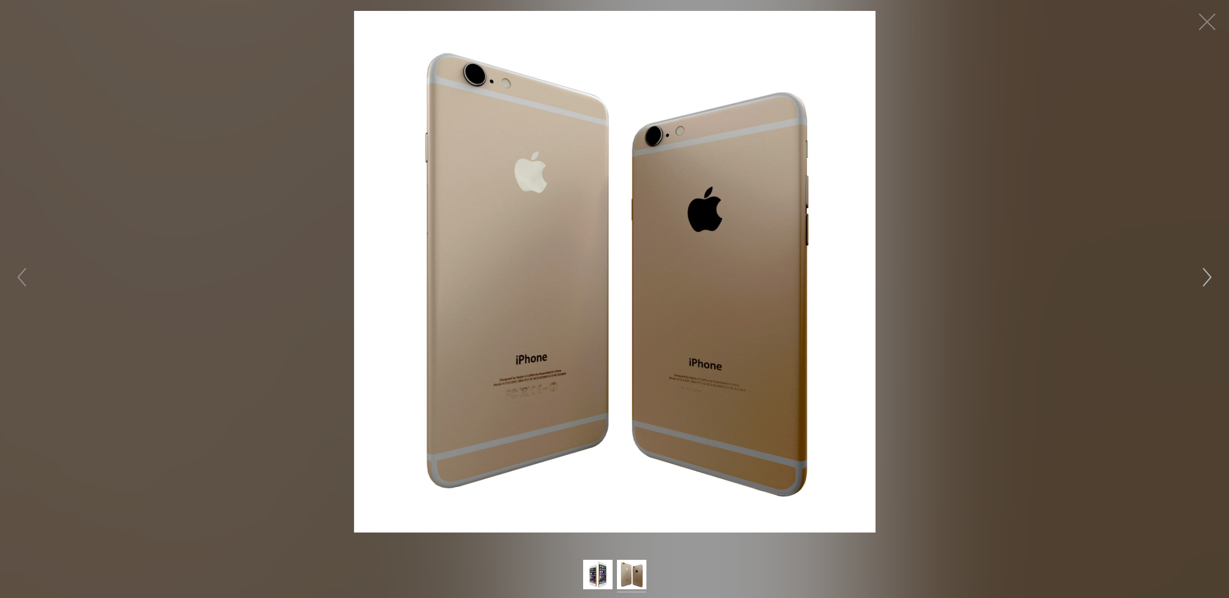
click at [1208, 273] on button "button" at bounding box center [1207, 277] width 33 height 33
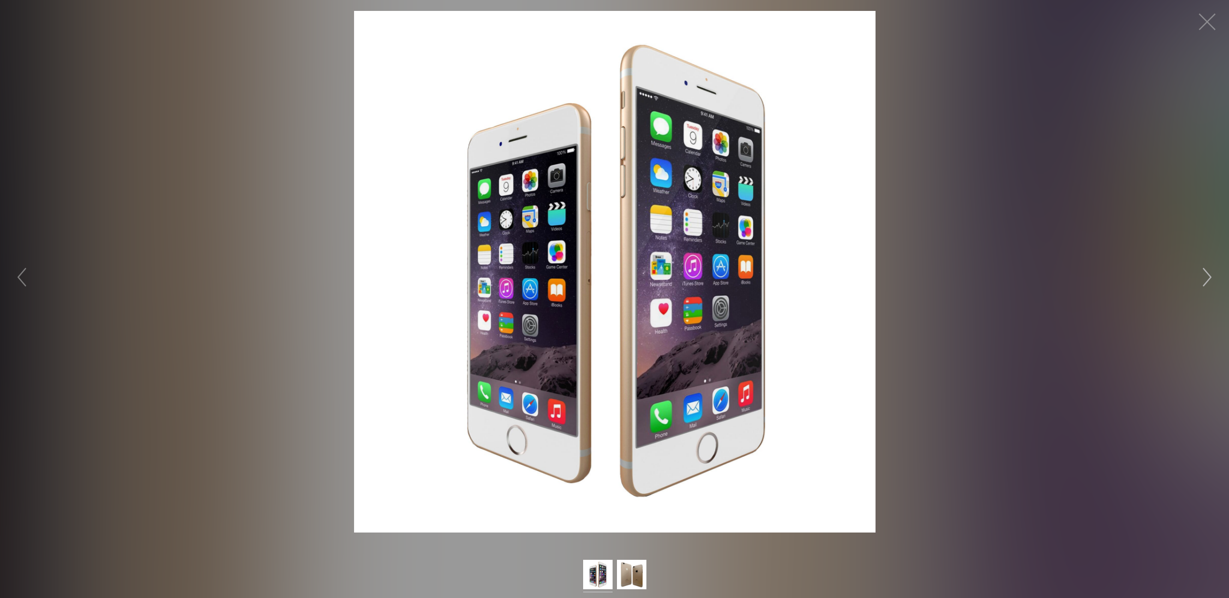
click at [1208, 273] on button "button" at bounding box center [1207, 277] width 33 height 33
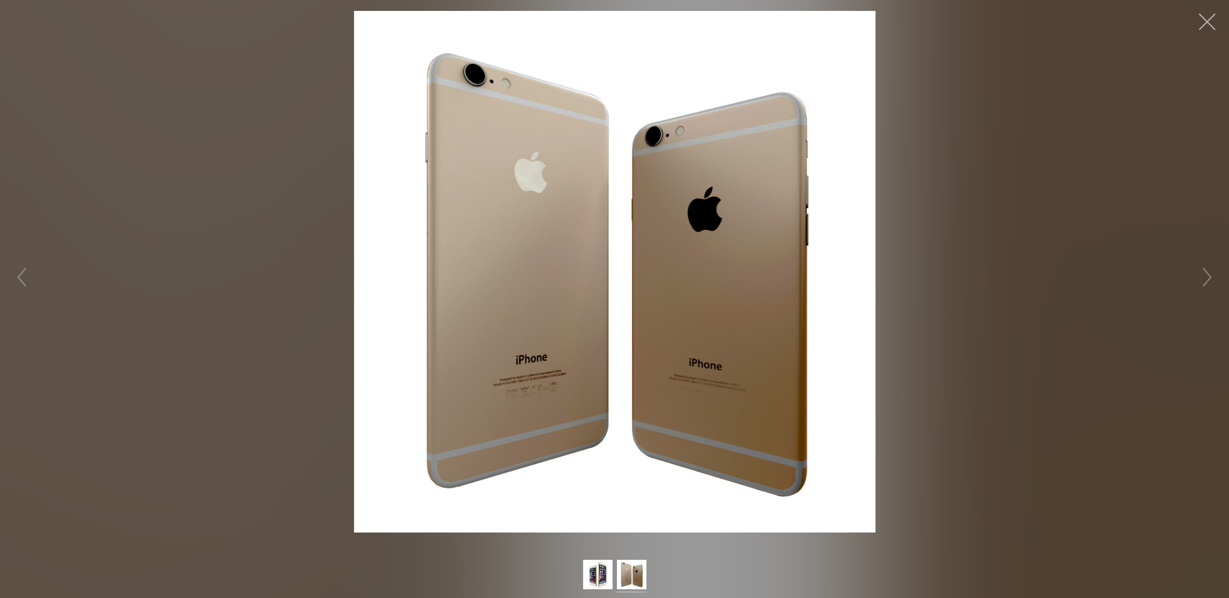
click at [1217, 25] on button "button" at bounding box center [1207, 21] width 33 height 33
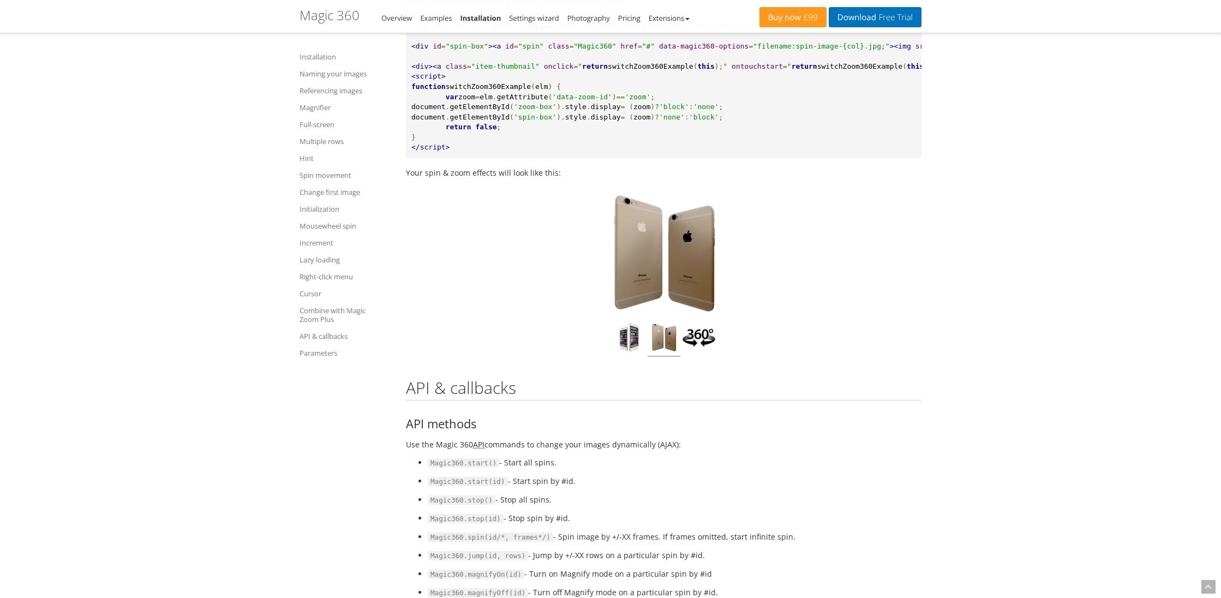
scroll to position [9138, 0]
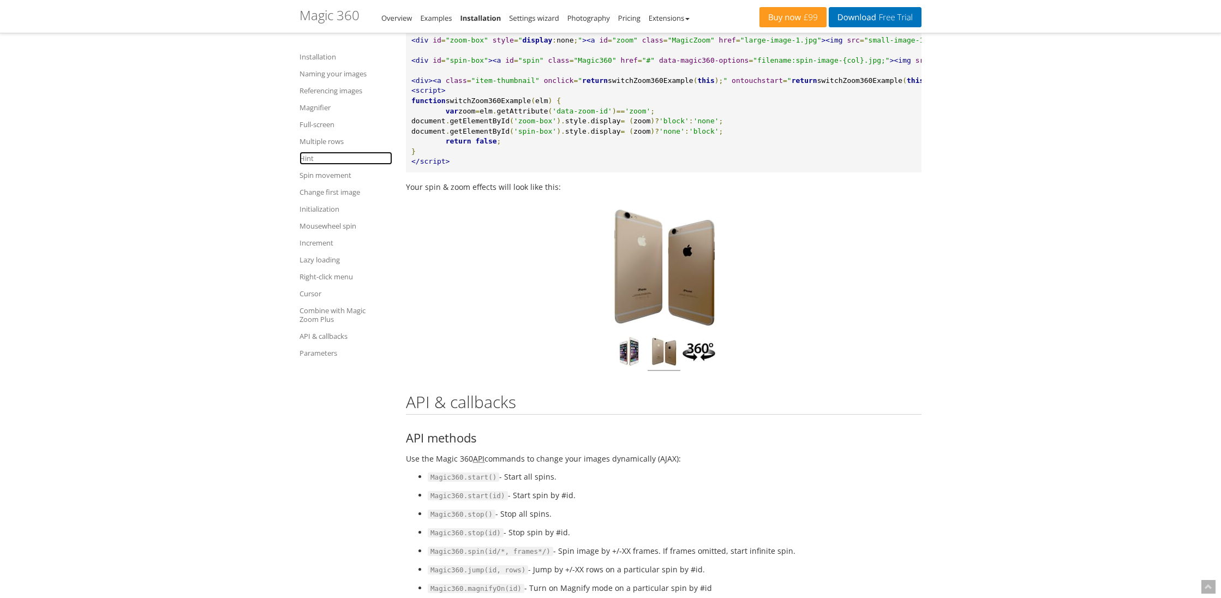
click at [312, 160] on link "Hint" at bounding box center [346, 158] width 93 height 13
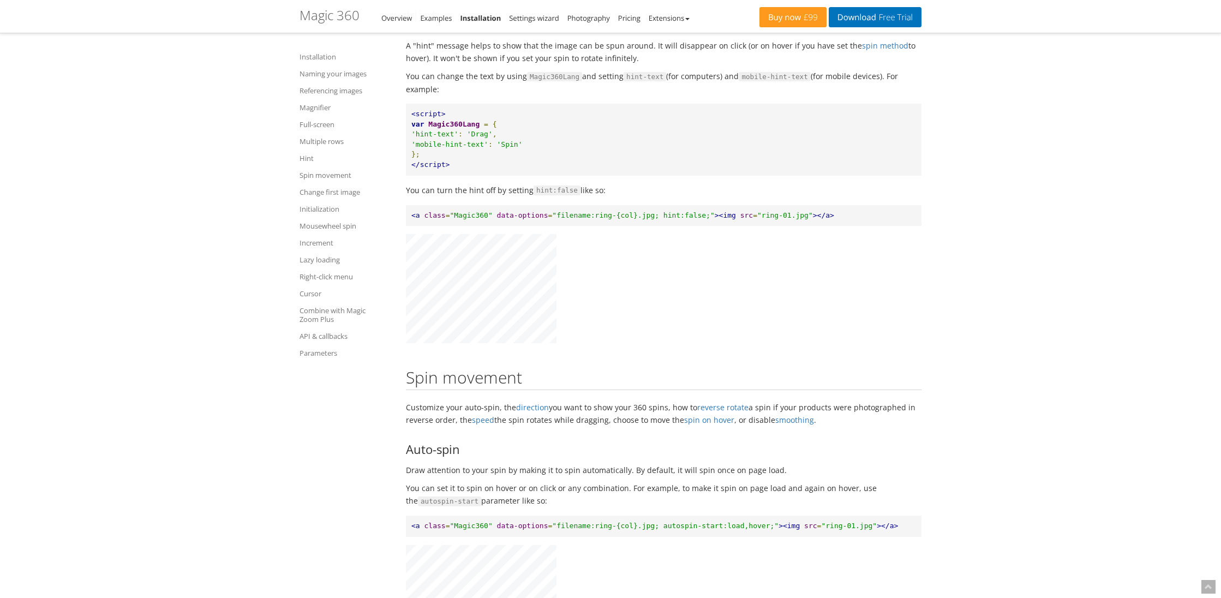
click at [325, 335] on link "API & callbacks" at bounding box center [346, 336] width 93 height 13
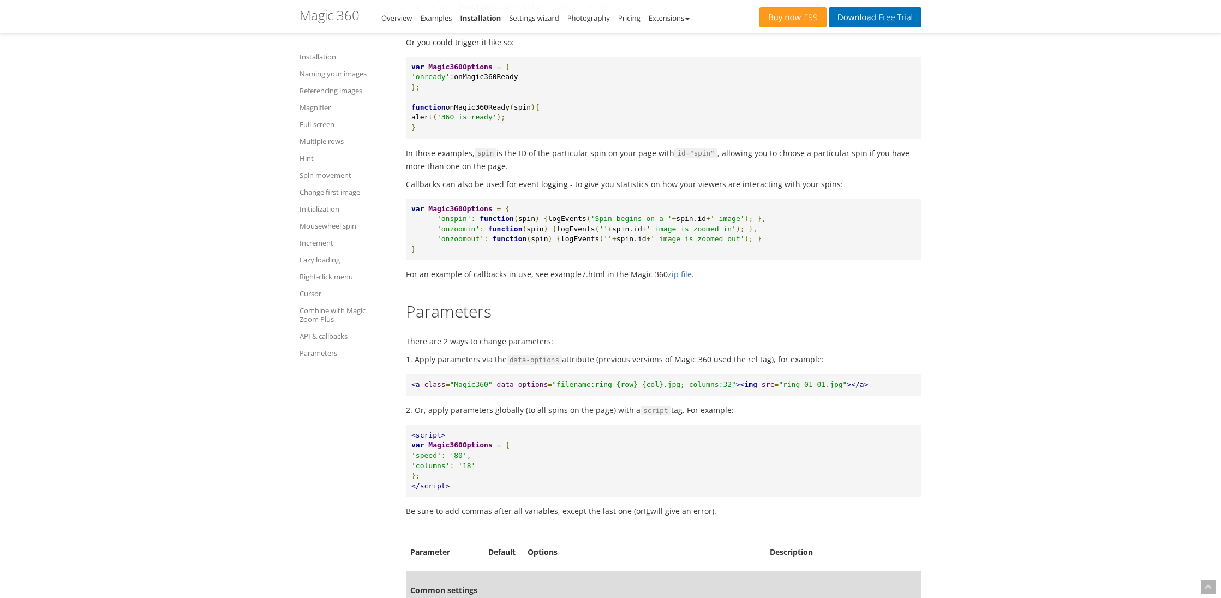
scroll to position [10305, 0]
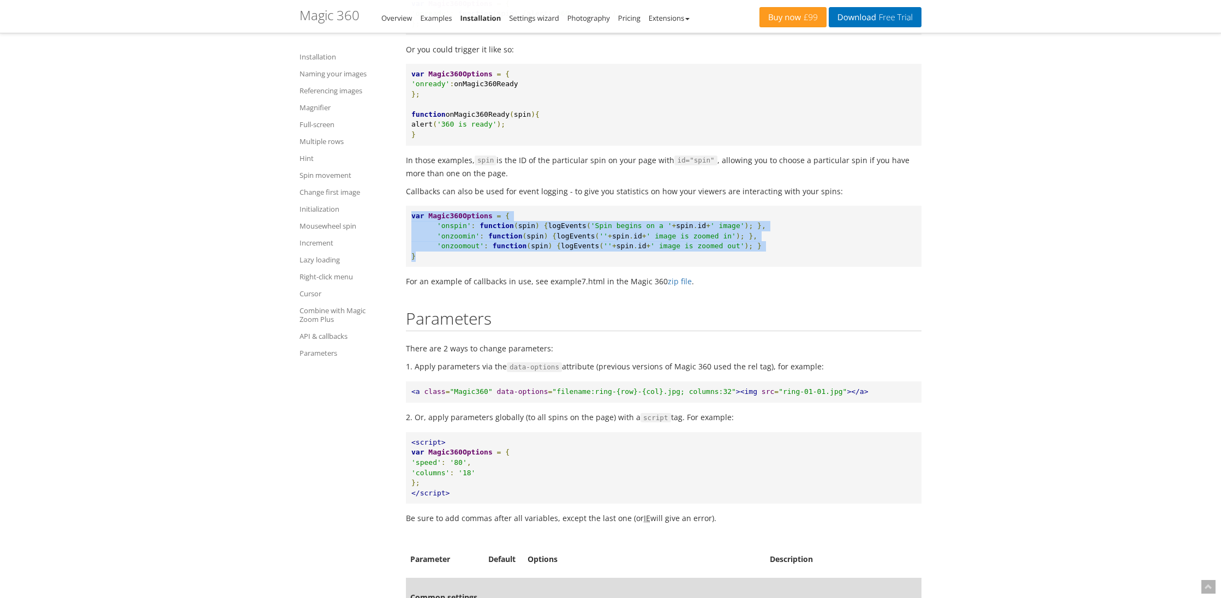
drag, startPoint x: 454, startPoint y: 359, endPoint x: 413, endPoint y: 322, distance: 55.6
click at [413, 267] on pre "var Magic360Options = { 'onspin' : function ( spin ) { logEvents ( 'Spin begins…" at bounding box center [664, 237] width 516 height 62
click at [410, 267] on pre "var Magic360Options = { 'onspin' : function ( spin ) { logEvents ( 'Spin begins…" at bounding box center [664, 237] width 516 height 62
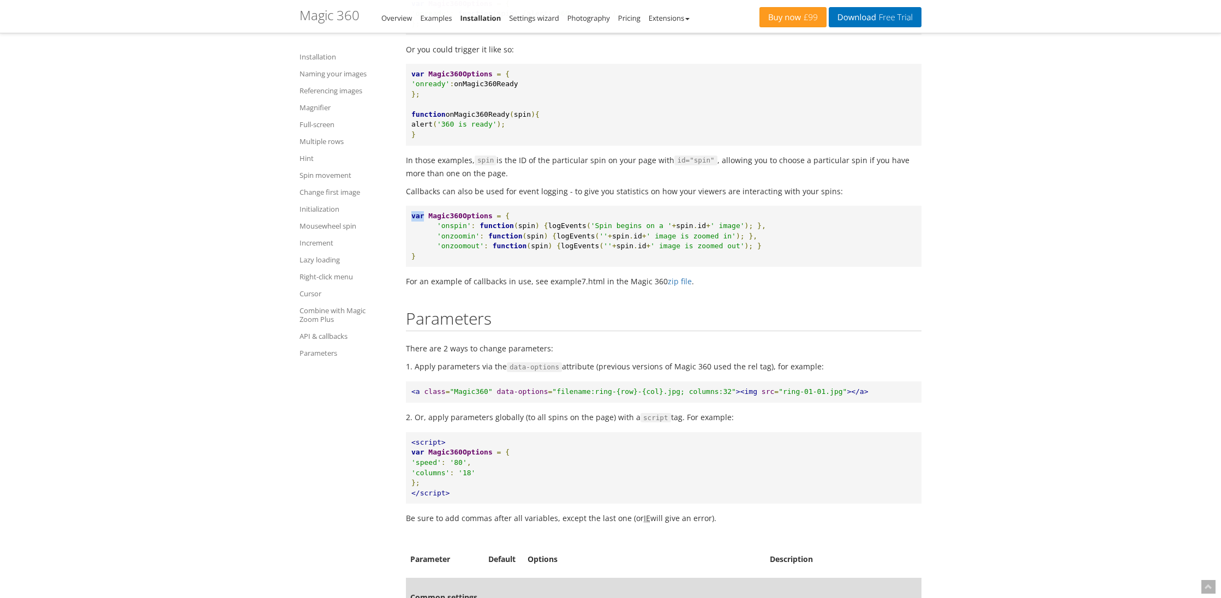
click at [410, 267] on pre "var Magic360Options = { 'onspin' : function ( spin ) { logEvents ( 'Spin begins…" at bounding box center [664, 237] width 516 height 62
click at [414, 220] on span "var" at bounding box center [417, 216] width 13 height 8
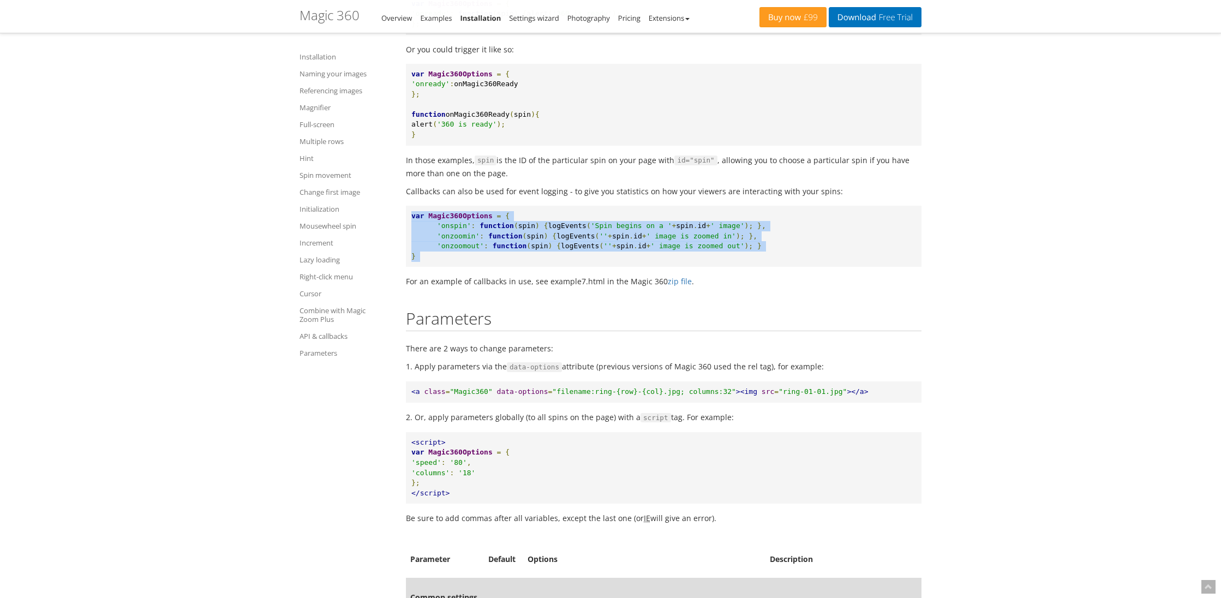
drag, startPoint x: 414, startPoint y: 321, endPoint x: 464, endPoint y: 368, distance: 68.7
click at [464, 267] on pre "var Magic360Options = { 'onspin' : function ( spin ) { logEvents ( 'Spin begins…" at bounding box center [664, 237] width 516 height 62
drag, startPoint x: 464, startPoint y: 362, endPoint x: 411, endPoint y: 316, distance: 70.0
click at [412, 267] on pre "var Magic360Options = { 'onspin' : function ( spin ) { logEvents ( 'Spin begins…" at bounding box center [664, 237] width 516 height 62
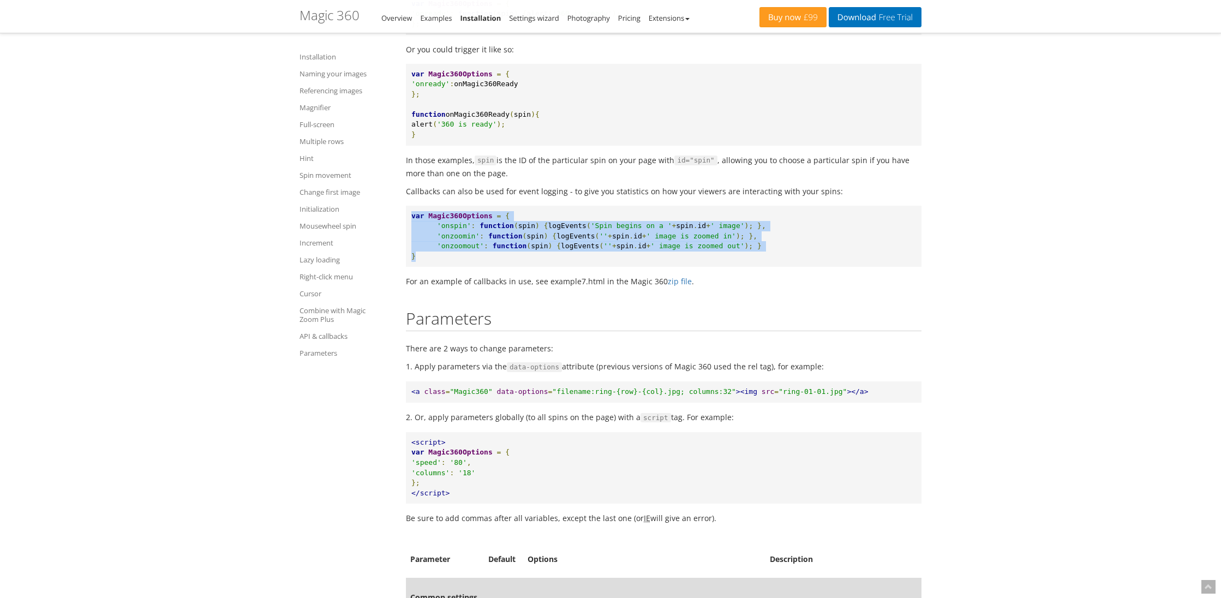
click at [411, 220] on span "var" at bounding box center [417, 216] width 13 height 8
drag, startPoint x: 411, startPoint y: 316, endPoint x: 467, endPoint y: 363, distance: 72.8
click at [467, 267] on pre "var Magic360Options = { 'onspin' : function ( spin ) { logEvents ( 'Spin begins…" at bounding box center [664, 237] width 516 height 62
drag, startPoint x: 464, startPoint y: 355, endPoint x: 417, endPoint y: 318, distance: 60.6
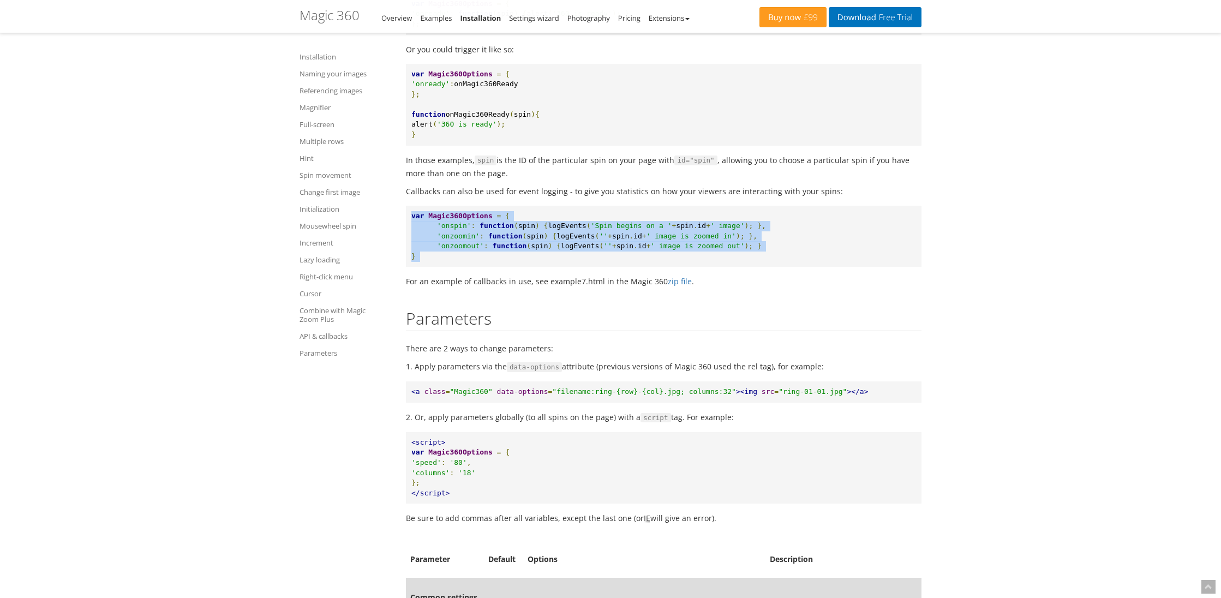
click at [417, 267] on pre "var Magic360Options = { 'onspin' : function ( spin ) { logEvents ( 'Spin begins…" at bounding box center [664, 237] width 516 height 62
click at [417, 220] on span "var" at bounding box center [417, 216] width 13 height 8
drag, startPoint x: 417, startPoint y: 318, endPoint x: 463, endPoint y: 364, distance: 65.6
click at [463, 267] on pre "var Magic360Options = { 'onspin' : function ( spin ) { logEvents ( 'Spin begins…" at bounding box center [664, 237] width 516 height 62
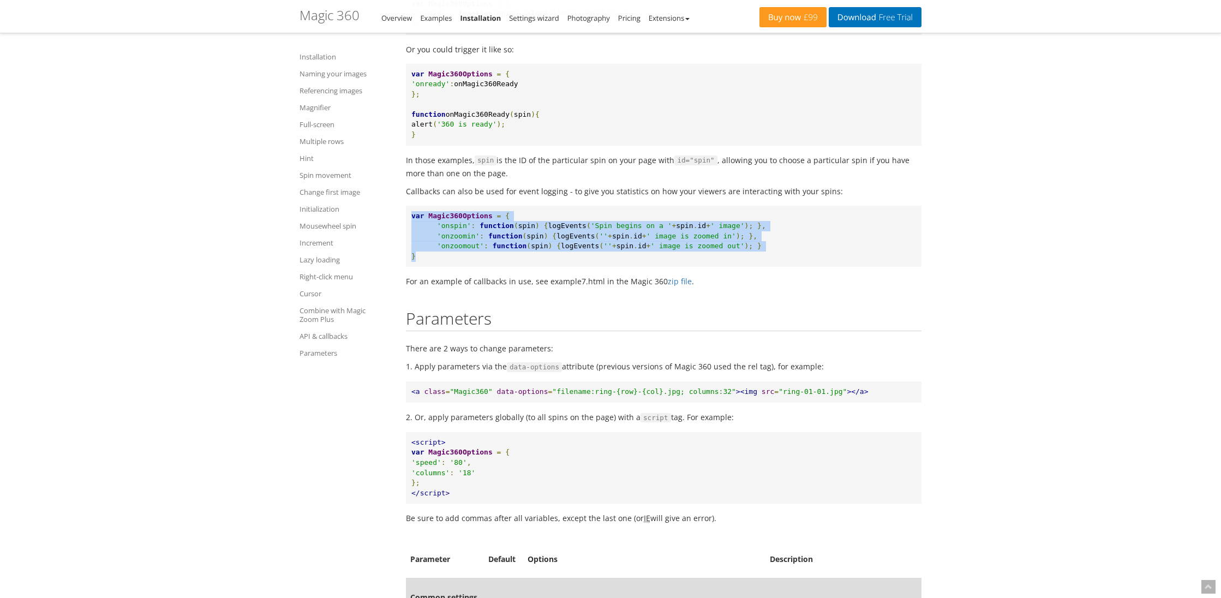
drag, startPoint x: 463, startPoint y: 364, endPoint x: 413, endPoint y: 315, distance: 70.6
click at [413, 267] on pre "var Magic360Options = { 'onspin' : function ( spin ) { logEvents ( 'Spin begins…" at bounding box center [664, 237] width 516 height 62
click at [413, 220] on span "var" at bounding box center [417, 216] width 13 height 8
drag, startPoint x: 413, startPoint y: 316, endPoint x: 464, endPoint y: 363, distance: 69.5
click at [464, 267] on pre "var Magic360Options = { 'onspin' : function ( spin ) { logEvents ( 'Spin begins…" at bounding box center [664, 237] width 516 height 62
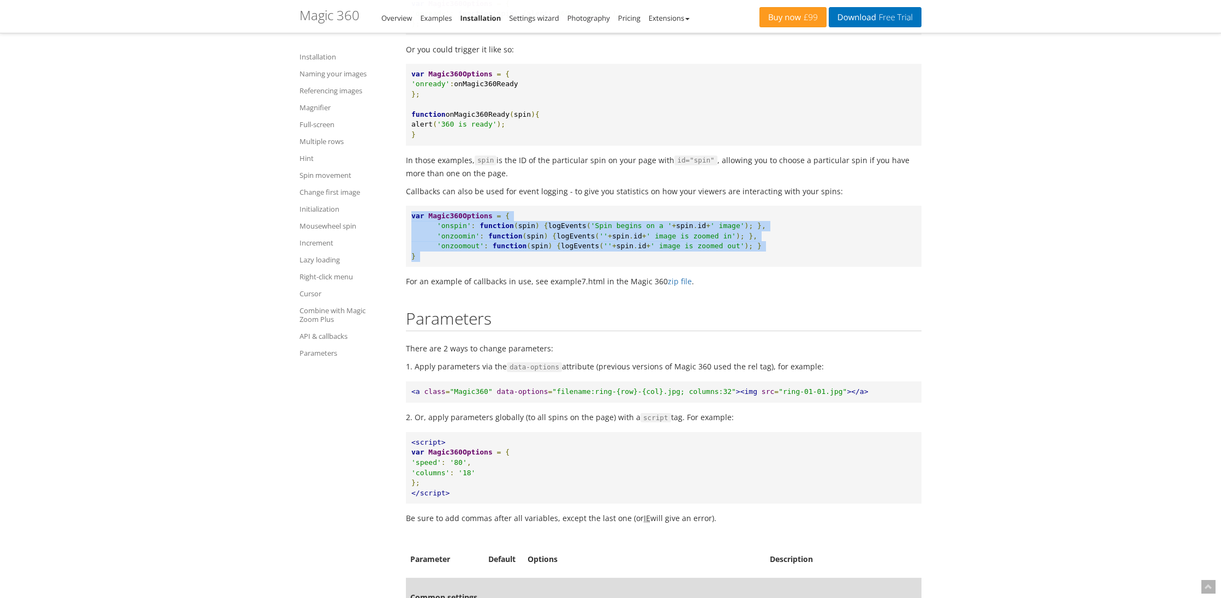
click at [464, 267] on pre "var Magic360Options = { 'onspin' : function ( spin ) { logEvents ( 'Spin begins…" at bounding box center [664, 237] width 516 height 62
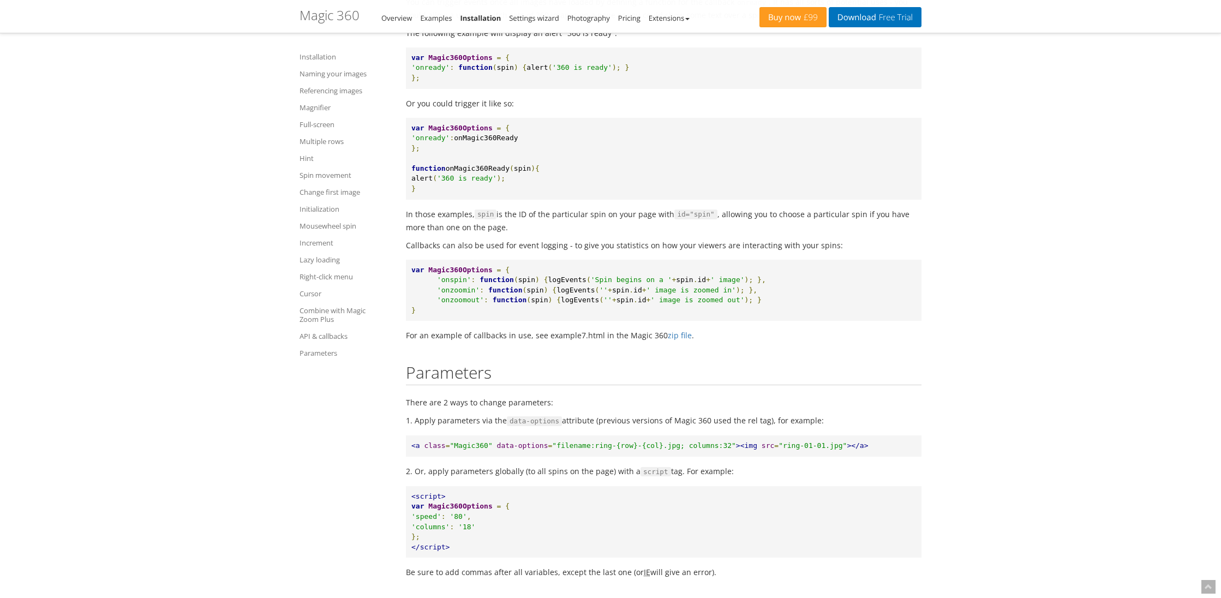
scroll to position [10207, 0]
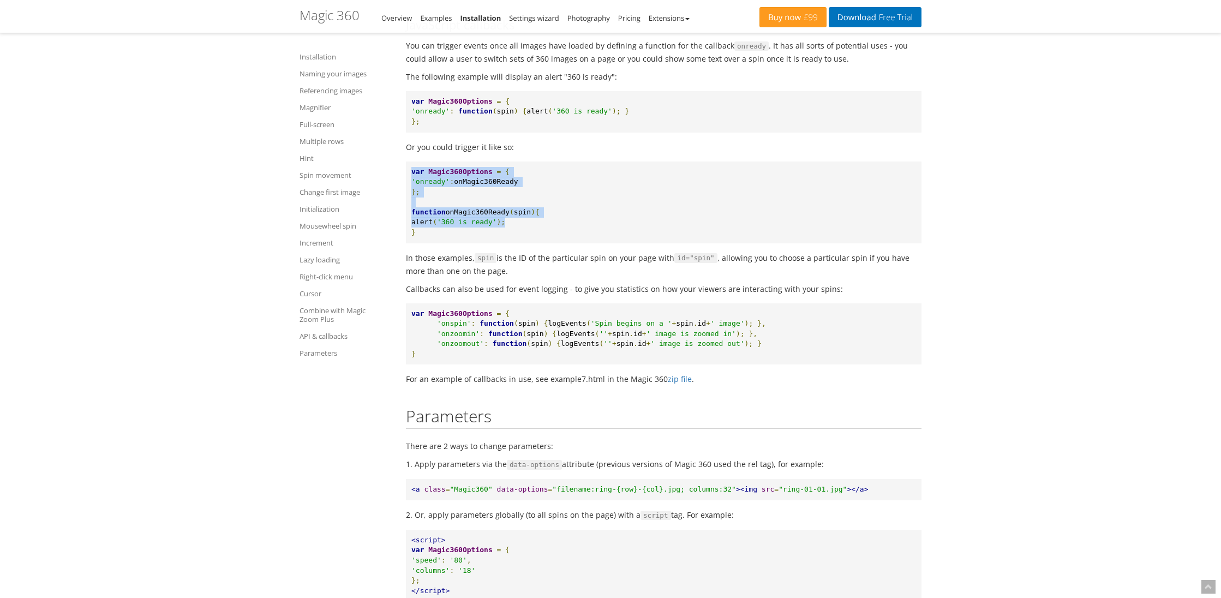
drag, startPoint x: 499, startPoint y: 330, endPoint x: 411, endPoint y: 280, distance: 101.2
click at [420, 176] on span "var" at bounding box center [417, 172] width 13 height 8
drag, startPoint x: 420, startPoint y: 274, endPoint x: 459, endPoint y: 333, distance: 70.5
click at [459, 243] on pre "var Magic360Options = { 'onready' : onMagic360Ready }; function onMagic360Ready…" at bounding box center [664, 203] width 516 height 82
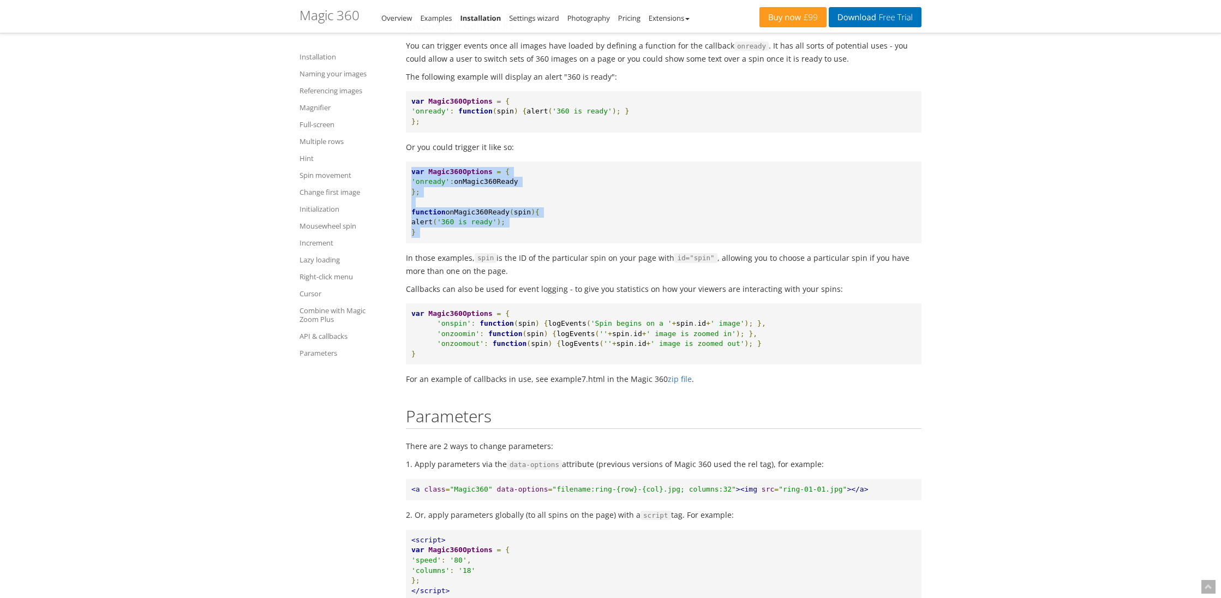
click at [459, 243] on pre "var Magic360Options = { 'onready' : onMagic360Ready }; function onMagic360Ready…" at bounding box center [664, 203] width 516 height 82
drag, startPoint x: 455, startPoint y: 333, endPoint x: 403, endPoint y: 274, distance: 78.5
click at [422, 176] on span "var" at bounding box center [417, 172] width 13 height 8
click at [414, 176] on span "var" at bounding box center [417, 172] width 13 height 8
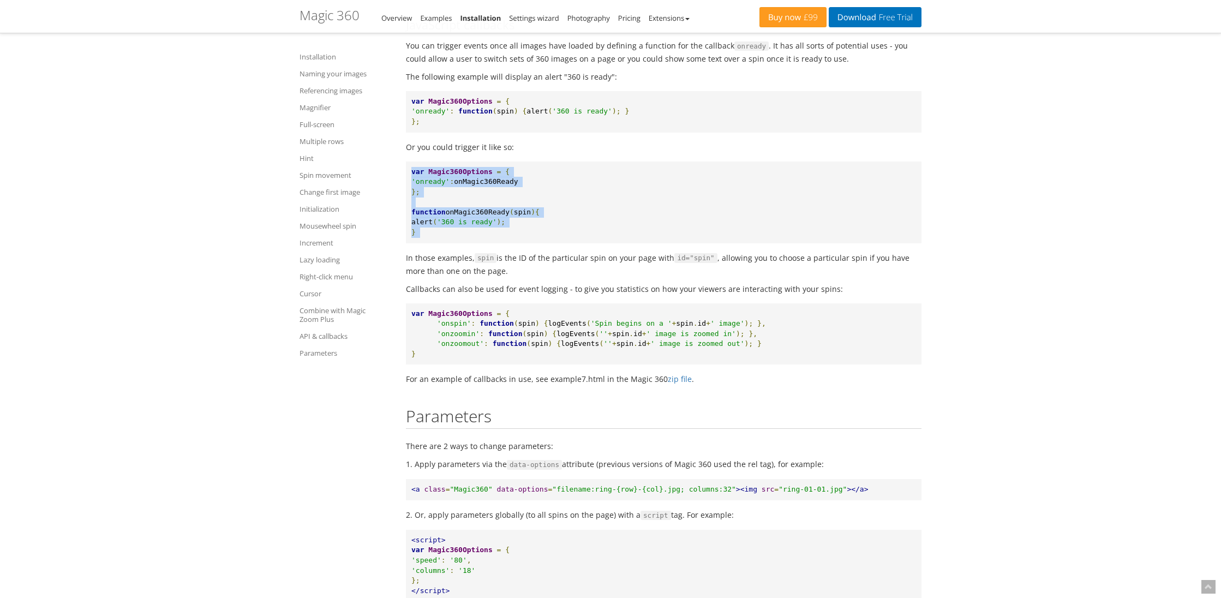
drag, startPoint x: 414, startPoint y: 275, endPoint x: 445, endPoint y: 334, distance: 67.1
click at [445, 243] on pre "var Magic360Options = { 'onready' : onMagic360Ready }; function onMagic360Ready…" at bounding box center [664, 203] width 516 height 82
drag, startPoint x: 445, startPoint y: 334, endPoint x: 415, endPoint y: 280, distance: 61.5
click at [415, 243] on pre "var Magic360Options = { 'onready' : onMagic360Ready }; function onMagic360Ready…" at bounding box center [664, 203] width 516 height 82
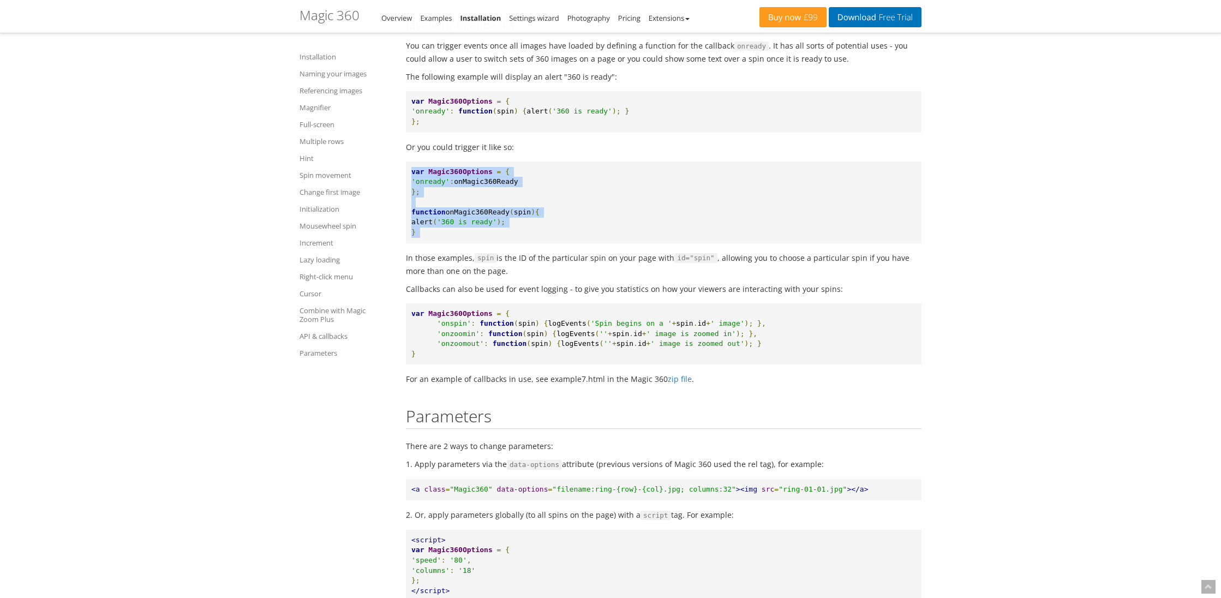
click at [416, 176] on span "var" at bounding box center [417, 172] width 13 height 8
drag, startPoint x: 416, startPoint y: 277, endPoint x: 457, endPoint y: 334, distance: 71.2
click at [457, 243] on pre "var Magic360Options = { 'onready' : onMagic360Ready }; function onMagic360Ready…" at bounding box center [664, 203] width 516 height 82
drag, startPoint x: 455, startPoint y: 334, endPoint x: 407, endPoint y: 273, distance: 77.3
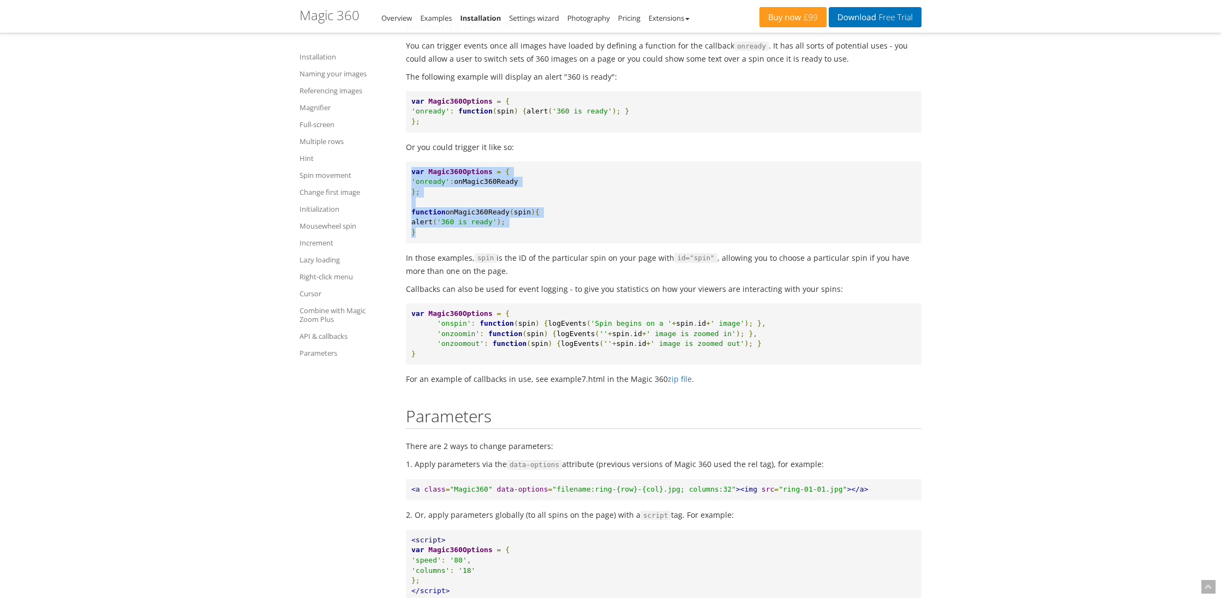
click at [407, 243] on pre "var Magic360Options = { 'onready' : onMagic360Ready }; function onMagic360Ready…" at bounding box center [664, 203] width 516 height 82
click at [408, 243] on pre "var Magic360Options = { 'onready' : onMagic360Ready }; function onMagic360Ready…" at bounding box center [664, 203] width 516 height 82
drag, startPoint x: 408, startPoint y: 273, endPoint x: 549, endPoint y: 337, distance: 154.9
click at [549, 243] on pre "var Magic360Options = { 'onready' : onMagic360Ready }; function onMagic360Ready…" at bounding box center [664, 203] width 516 height 82
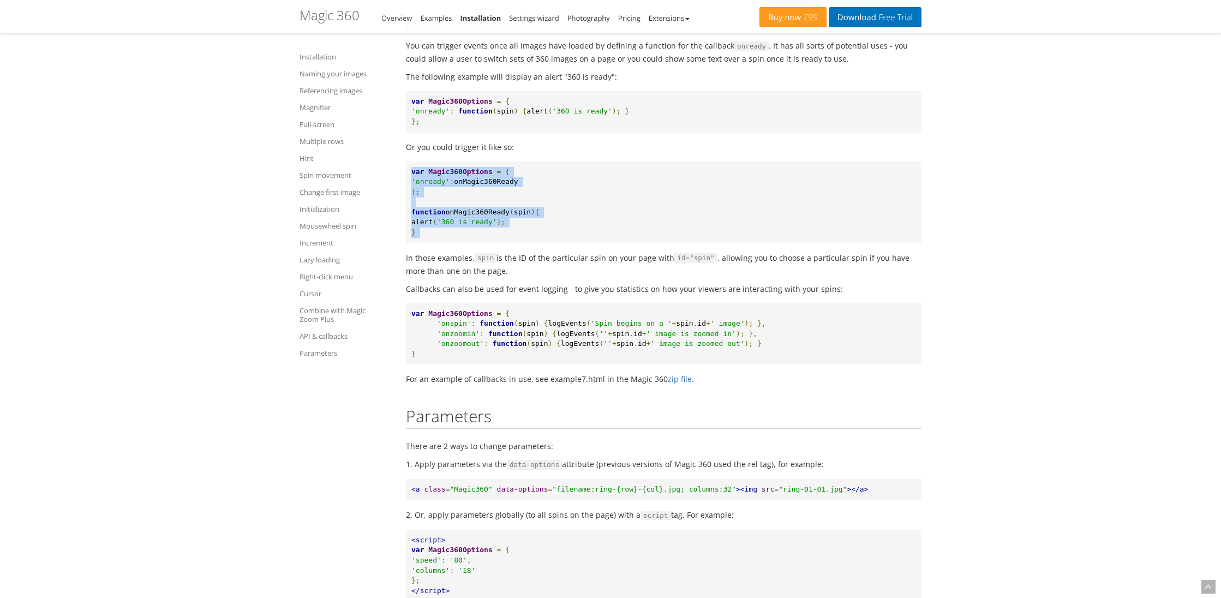
drag, startPoint x: 549, startPoint y: 337, endPoint x: 411, endPoint y: 274, distance: 151.1
click at [411, 243] on pre "var Magic360Options = { 'onready' : onMagic360Ready }; function onMagic360Ready…" at bounding box center [664, 203] width 516 height 82
click at [411, 176] on span "var" at bounding box center [417, 172] width 13 height 8
drag, startPoint x: 411, startPoint y: 274, endPoint x: 583, endPoint y: 336, distance: 182.3
click at [583, 243] on pre "var Magic360Options = { 'onready' : onMagic360Ready }; function onMagic360Ready…" at bounding box center [664, 203] width 516 height 82
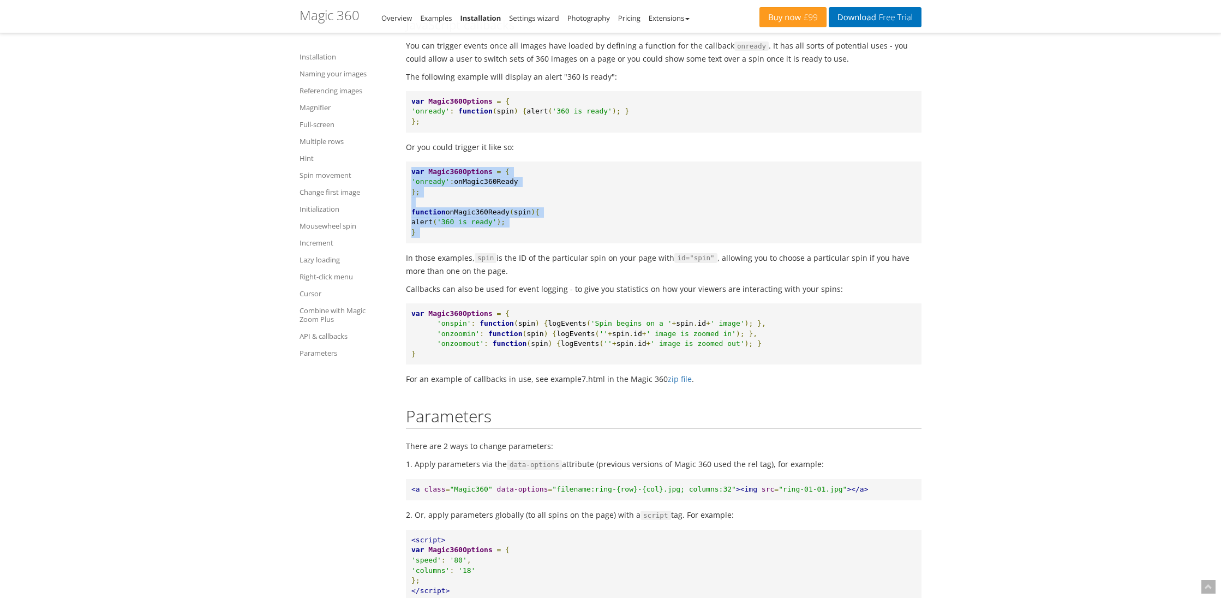
click at [583, 243] on pre "var Magic360Options = { 'onready' : onMagic360Ready }; function onMagic360Ready…" at bounding box center [664, 203] width 516 height 82
drag, startPoint x: 583, startPoint y: 336, endPoint x: 420, endPoint y: 273, distance: 175.0
click at [420, 243] on pre "var Magic360Options = { 'onready' : onMagic360Ready }; function onMagic360Ready…" at bounding box center [664, 203] width 516 height 82
click at [420, 176] on span "var" at bounding box center [417, 172] width 13 height 8
drag, startPoint x: 420, startPoint y: 273, endPoint x: 575, endPoint y: 338, distance: 168.7
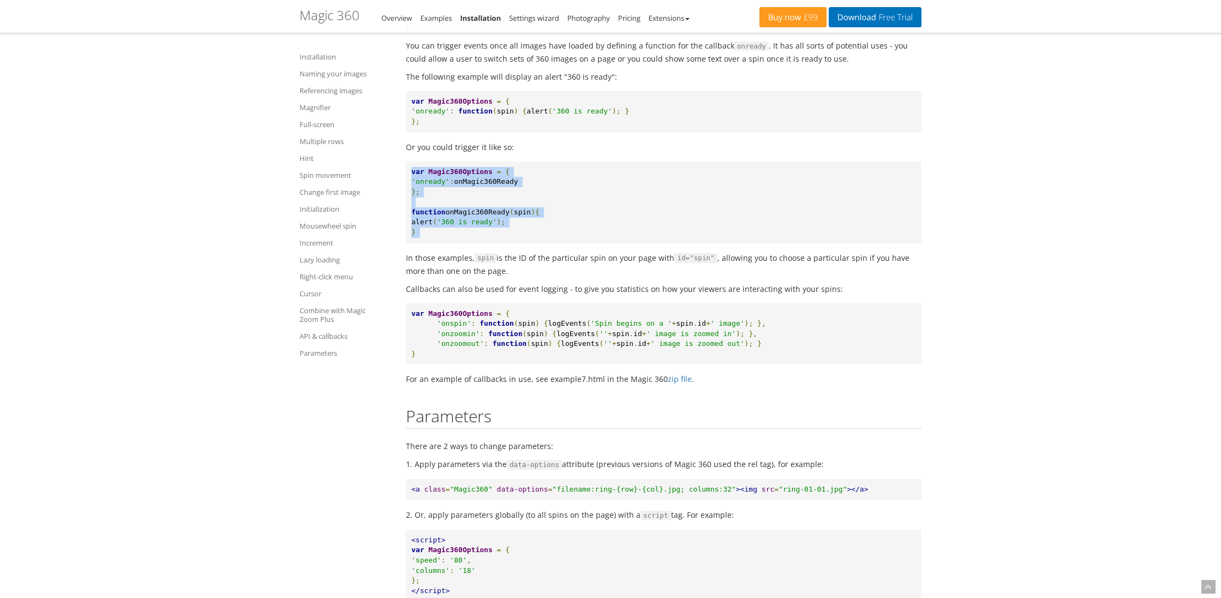
click at [575, 243] on pre "var Magic360Options = { 'onready' : onMagic360Ready }; function onMagic360Ready…" at bounding box center [664, 203] width 516 height 82
drag, startPoint x: 511, startPoint y: 332, endPoint x: 414, endPoint y: 273, distance: 113.3
click at [414, 243] on pre "var Magic360Options = { 'onready' : onMagic360Ready }; function onMagic360Ready…" at bounding box center [664, 203] width 516 height 82
click at [414, 176] on span "var" at bounding box center [417, 172] width 13 height 8
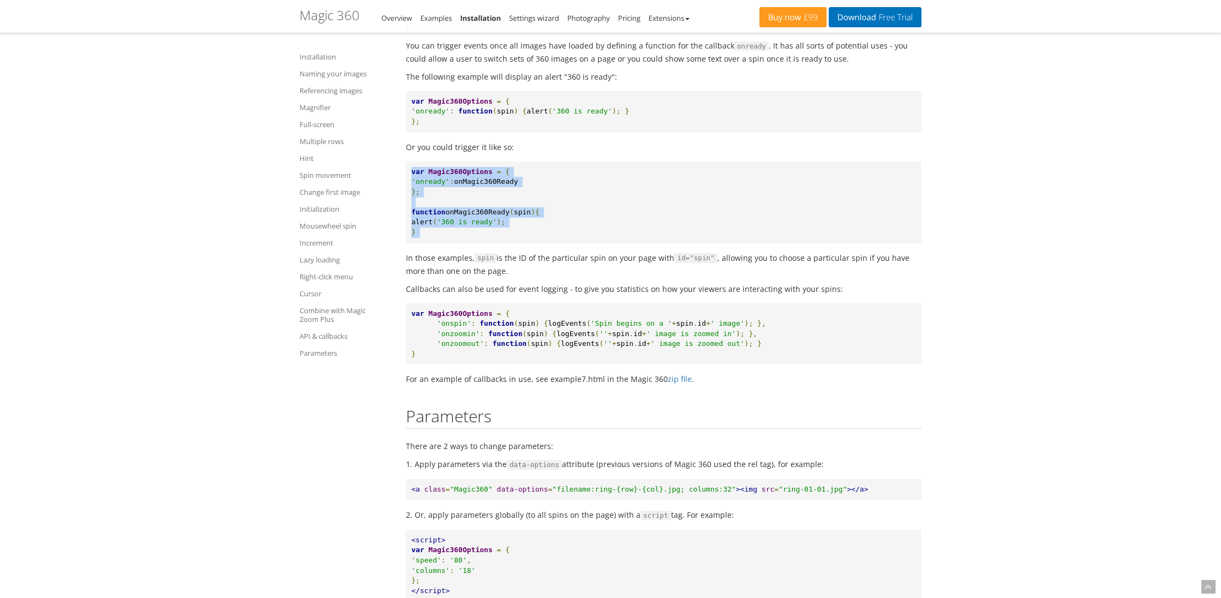
drag, startPoint x: 414, startPoint y: 273, endPoint x: 481, endPoint y: 334, distance: 90.8
click at [481, 243] on pre "var Magic360Options = { 'onready' : onMagic360Ready }; function onMagic360Ready…" at bounding box center [664, 203] width 516 height 82
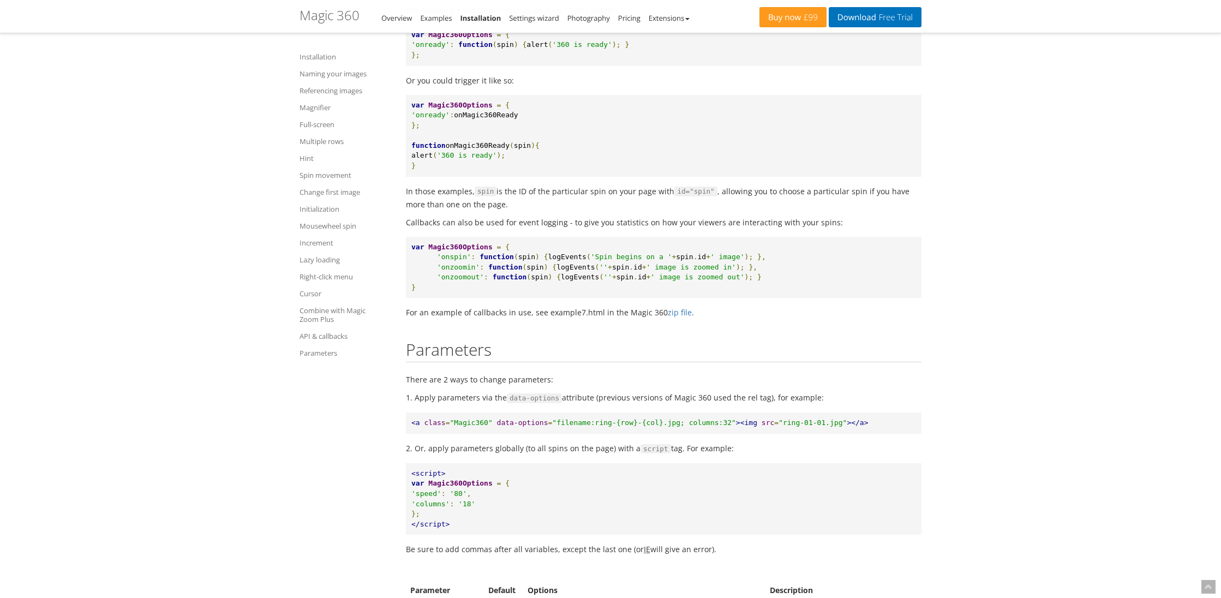
scroll to position [10288, 0]
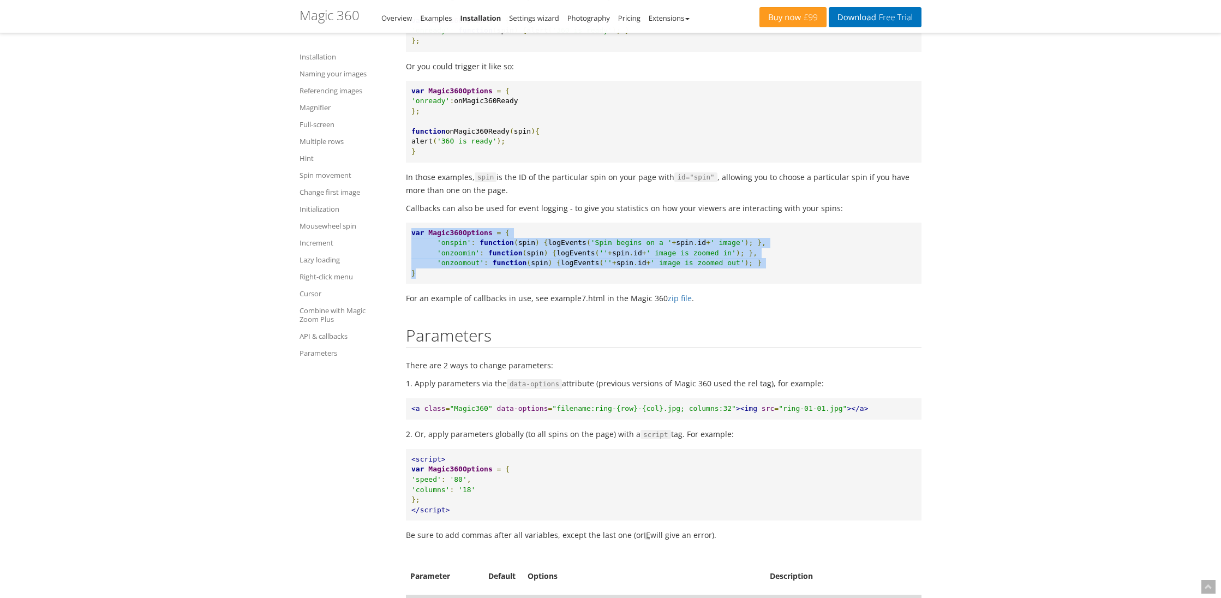
drag, startPoint x: 456, startPoint y: 378, endPoint x: 413, endPoint y: 338, distance: 58.7
click at [413, 284] on pre "var Magic360Options = { 'onspin' : function ( spin ) { logEvents ( 'Spin begins…" at bounding box center [664, 254] width 516 height 62
click at [413, 237] on span "var" at bounding box center [417, 233] width 13 height 8
drag, startPoint x: 413, startPoint y: 338, endPoint x: 509, endPoint y: 378, distance: 104.3
click at [509, 284] on pre "var Magic360Options = { 'onspin' : function ( spin ) { logEvents ( 'Spin begins…" at bounding box center [664, 254] width 516 height 62
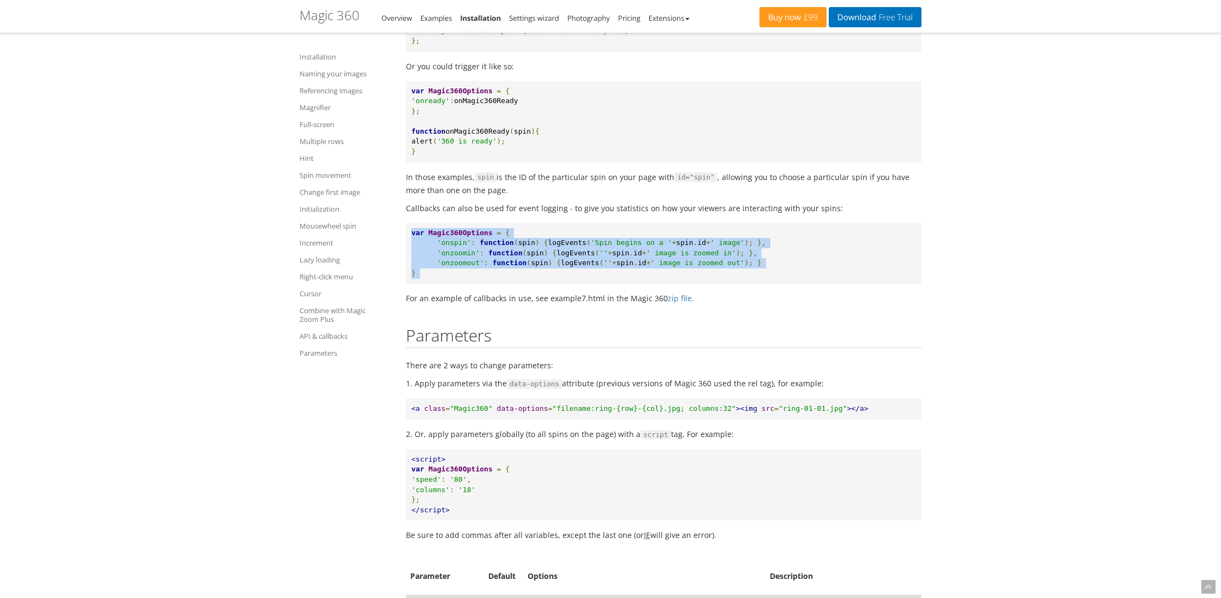
click at [509, 284] on pre "var Magic360Options = { 'onspin' : function ( spin ) { logEvents ( 'Spin begins…" at bounding box center [664, 254] width 516 height 62
drag, startPoint x: 509, startPoint y: 378, endPoint x: 416, endPoint y: 338, distance: 101.5
click at [416, 284] on pre "var Magic360Options = { 'onspin' : function ( spin ) { logEvents ( 'Spin begins…" at bounding box center [664, 254] width 516 height 62
click at [416, 237] on span "var" at bounding box center [417, 233] width 13 height 8
drag, startPoint x: 416, startPoint y: 338, endPoint x: 472, endPoint y: 373, distance: 66.2
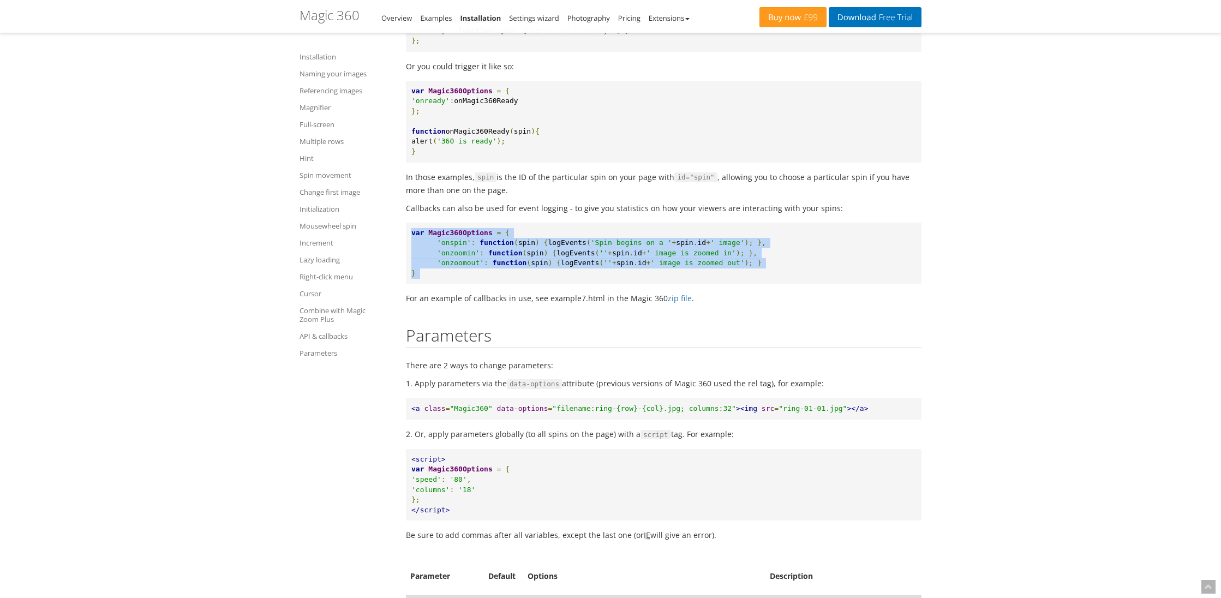
click at [473, 284] on pre "var Magic360Options = { 'onspin' : function ( spin ) { logEvents ( 'Spin begins…" at bounding box center [664, 254] width 516 height 62
click at [465, 284] on pre "var Magic360Options = { 'onspin' : function ( spin ) { logEvents ( 'Spin begins…" at bounding box center [664, 254] width 516 height 62
drag, startPoint x: 464, startPoint y: 372, endPoint x: 415, endPoint y: 337, distance: 60.6
click at [415, 284] on pre "var Magic360Options = { 'onspin' : function ( spin ) { logEvents ( 'Spin begins…" at bounding box center [664, 254] width 516 height 62
click at [415, 237] on span "var" at bounding box center [417, 233] width 13 height 8
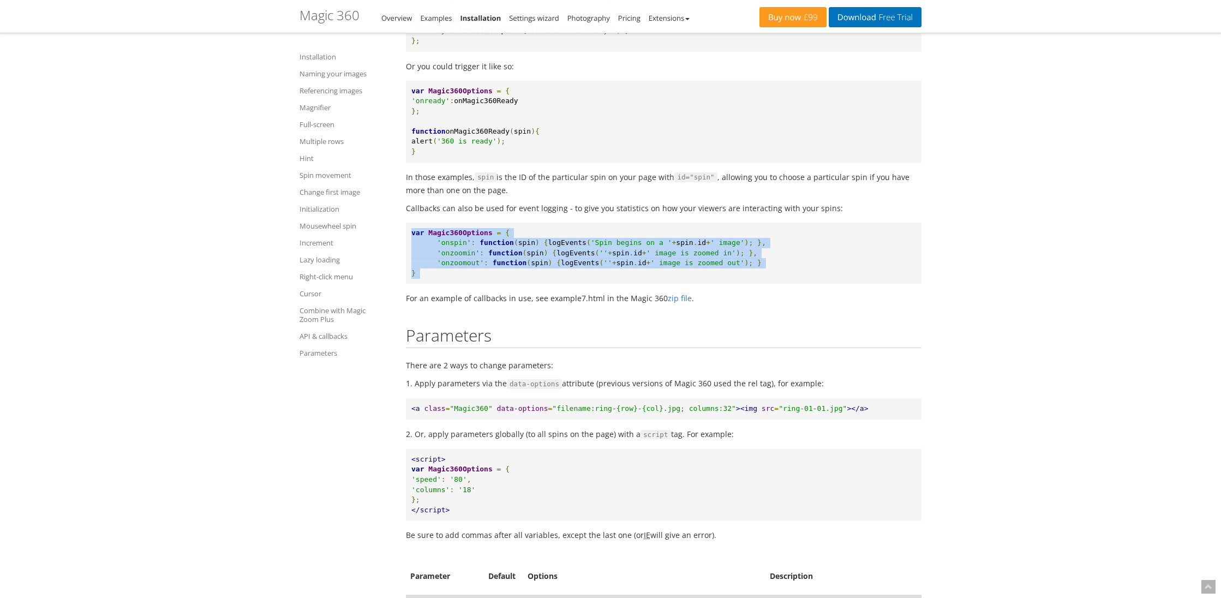
drag, startPoint x: 415, startPoint y: 337, endPoint x: 460, endPoint y: 380, distance: 62.5
click at [460, 284] on pre "var Magic360Options = { 'onspin' : function ( spin ) { logEvents ( 'Spin begins…" at bounding box center [664, 254] width 516 height 62
drag, startPoint x: 471, startPoint y: 379, endPoint x: 411, endPoint y: 331, distance: 76.9
click at [411, 284] on pre "var Magic360Options = { 'onspin' : function ( spin ) { logEvents ( 'Spin begins…" at bounding box center [664, 254] width 516 height 62
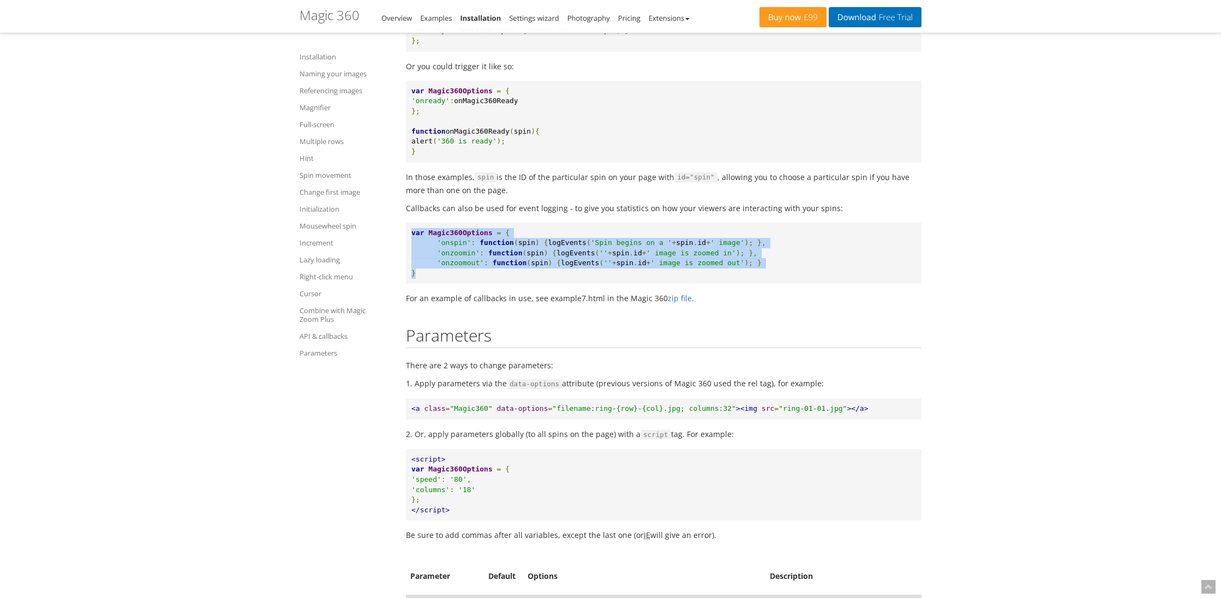
click at [414, 237] on span "var" at bounding box center [417, 233] width 13 height 8
drag, startPoint x: 414, startPoint y: 338, endPoint x: 457, endPoint y: 373, distance: 55.9
click at [457, 284] on pre "var Magic360Options = { 'onspin' : function ( spin ) { logEvents ( 'Spin begins…" at bounding box center [664, 254] width 516 height 62
drag, startPoint x: 457, startPoint y: 373, endPoint x: 417, endPoint y: 336, distance: 54.8
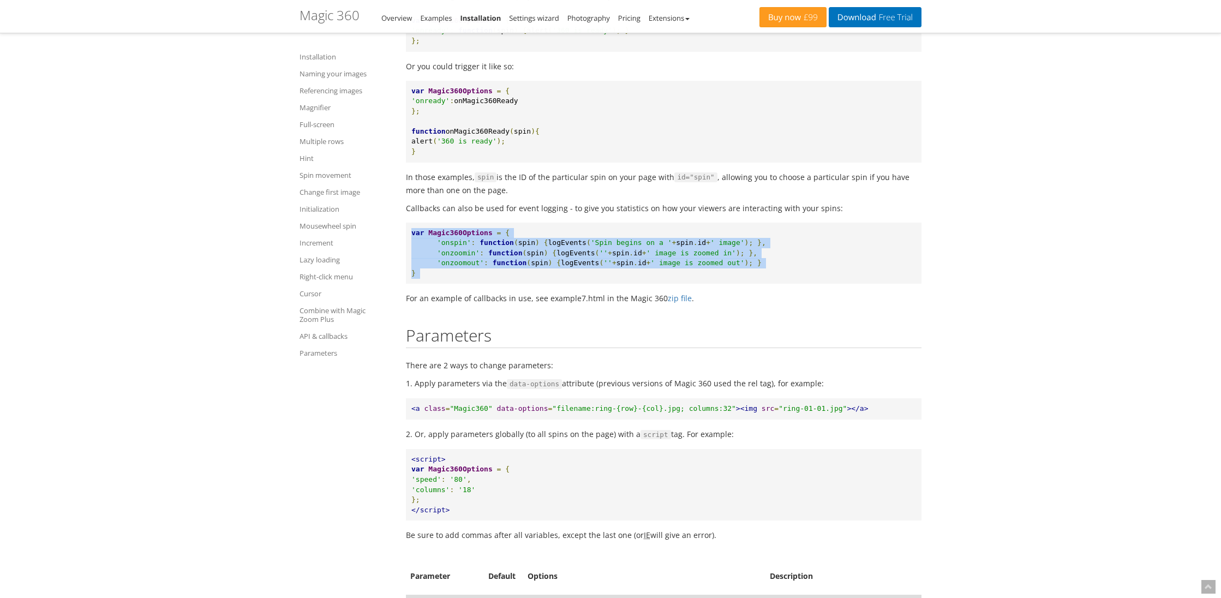
click at [417, 284] on pre "var Magic360Options = { 'onspin' : function ( spin ) { logEvents ( 'Spin begins…" at bounding box center [664, 254] width 516 height 62
click at [417, 237] on span "var" at bounding box center [417, 233] width 13 height 8
drag, startPoint x: 417, startPoint y: 336, endPoint x: 462, endPoint y: 374, distance: 59.2
click at [462, 284] on pre "var Magic360Options = { 'onspin' : function ( spin ) { logEvents ( 'Spin begins…" at bounding box center [664, 254] width 516 height 62
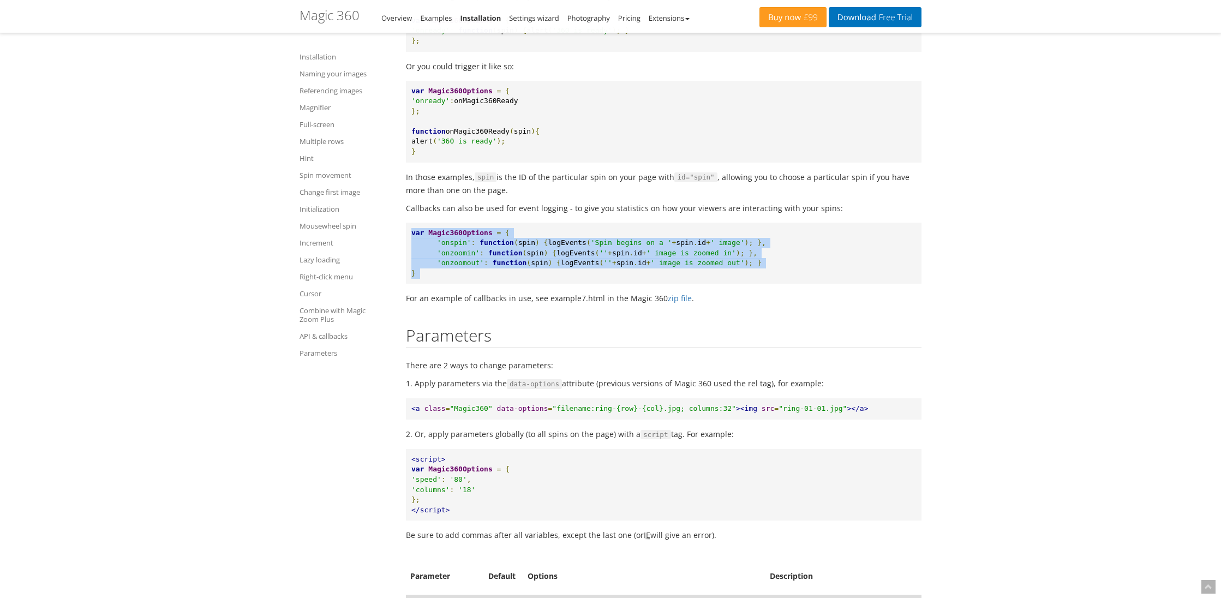
drag, startPoint x: 462, startPoint y: 374, endPoint x: 414, endPoint y: 339, distance: 60.1
click at [414, 284] on pre "var Magic360Options = { 'onspin' : function ( spin ) { logEvents ( 'Spin begins…" at bounding box center [664, 254] width 516 height 62
click at [414, 237] on span "var" at bounding box center [417, 233] width 13 height 8
drag, startPoint x: 414, startPoint y: 339, endPoint x: 457, endPoint y: 376, distance: 57.3
click at [457, 284] on pre "var Magic360Options = { 'onspin' : function ( spin ) { logEvents ( 'Spin begins…" at bounding box center [664, 254] width 516 height 62
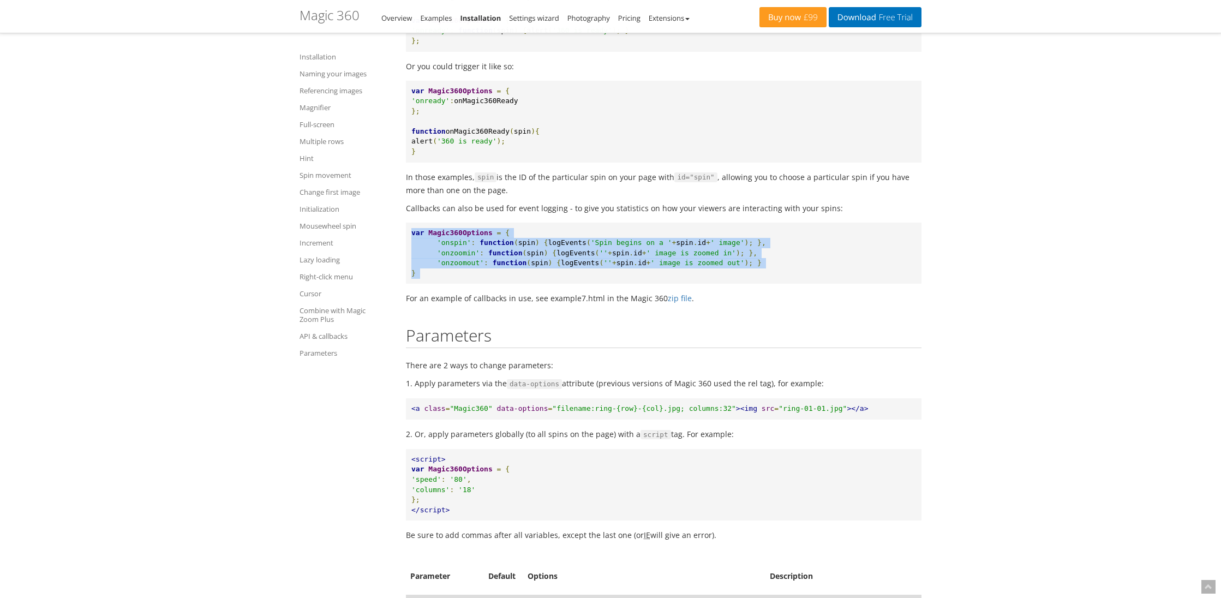
click at [457, 284] on pre "var Magic360Options = { 'onspin' : function ( spin ) { logEvents ( 'Spin begins…" at bounding box center [664, 254] width 516 height 62
drag, startPoint x: 457, startPoint y: 376, endPoint x: 417, endPoint y: 334, distance: 57.9
click at [417, 284] on pre "var Magic360Options = { 'onspin' : function ( spin ) { logEvents ( 'Spin begins…" at bounding box center [664, 254] width 516 height 62
click at [417, 237] on span "var" at bounding box center [417, 233] width 13 height 8
drag, startPoint x: 417, startPoint y: 334, endPoint x: 461, endPoint y: 374, distance: 59.1
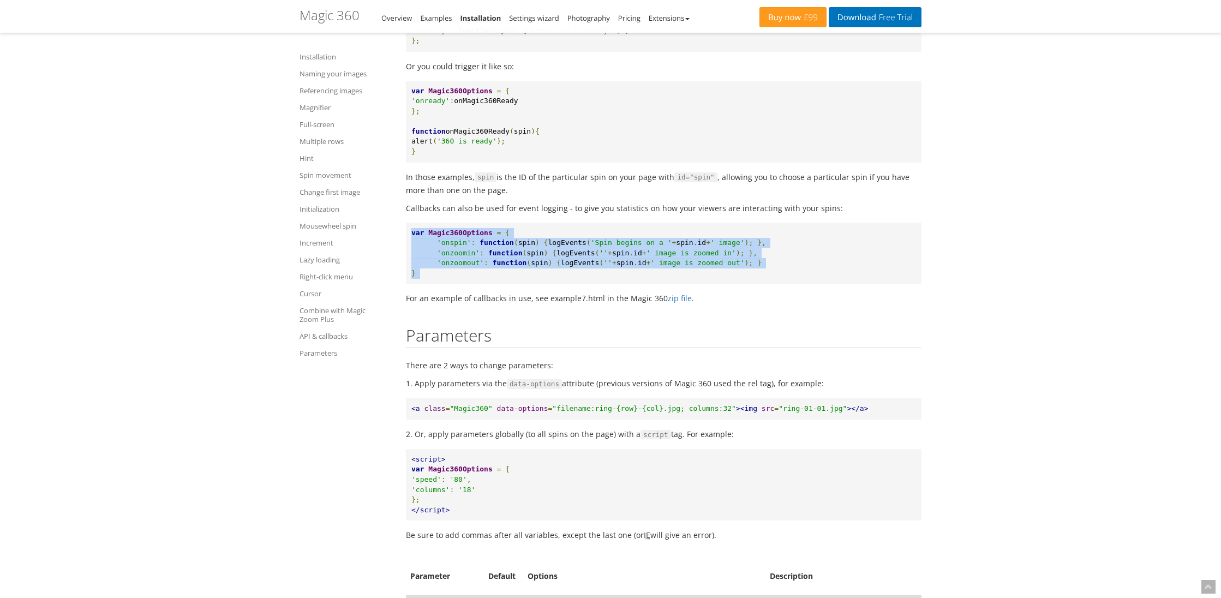
click at [461, 284] on pre "var Magic360Options = { 'onspin' : function ( spin ) { logEvents ( 'Spin begins…" at bounding box center [664, 254] width 516 height 62
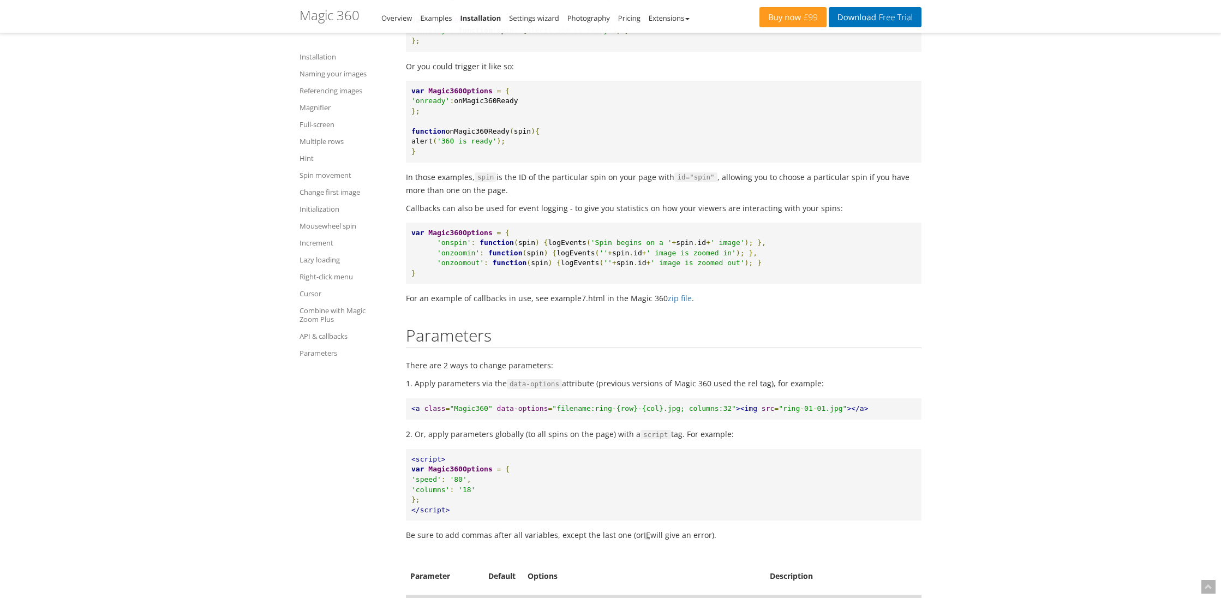
click at [413, 237] on span "var" at bounding box center [417, 233] width 13 height 8
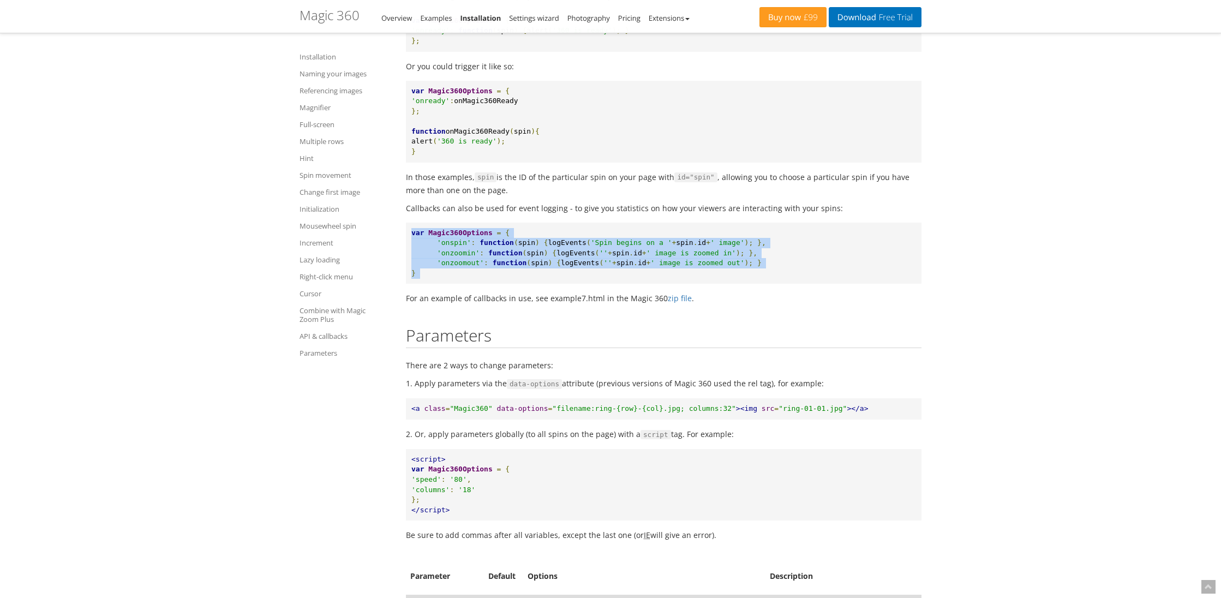
drag, startPoint x: 413, startPoint y: 338, endPoint x: 488, endPoint y: 386, distance: 89.0
click at [488, 284] on pre "var Magic360Options = { 'onspin' : function ( spin ) { logEvents ( 'Spin begins…" at bounding box center [664, 254] width 516 height 62
click at [479, 284] on pre "var Magic360Options = { 'onspin' : function ( spin ) { logEvents ( 'Spin begins…" at bounding box center [664, 254] width 516 height 62
drag, startPoint x: 479, startPoint y: 381, endPoint x: 418, endPoint y: 335, distance: 76.3
click at [418, 284] on pre "var Magic360Options = { 'onspin' : function ( spin ) { logEvents ( 'Spin begins…" at bounding box center [664, 254] width 516 height 62
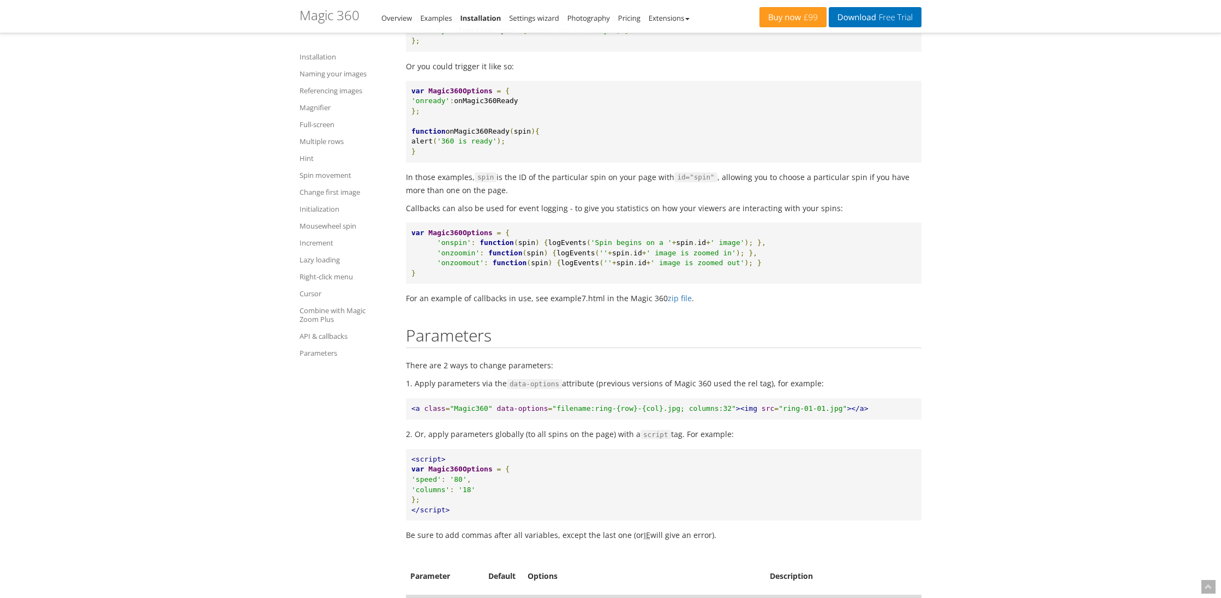
click at [411, 304] on p "For an example of callbacks in use, see example7.html in the Magic 360 zip file…" at bounding box center [664, 298] width 516 height 13
drag, startPoint x: 411, startPoint y: 402, endPoint x: 608, endPoint y: 402, distance: 197.0
click at [608, 304] on p "For an example of callbacks in use, see example7.html in the Magic 360 zip file…" at bounding box center [664, 298] width 516 height 13
drag, startPoint x: 608, startPoint y: 402, endPoint x: 409, endPoint y: 402, distance: 199.2
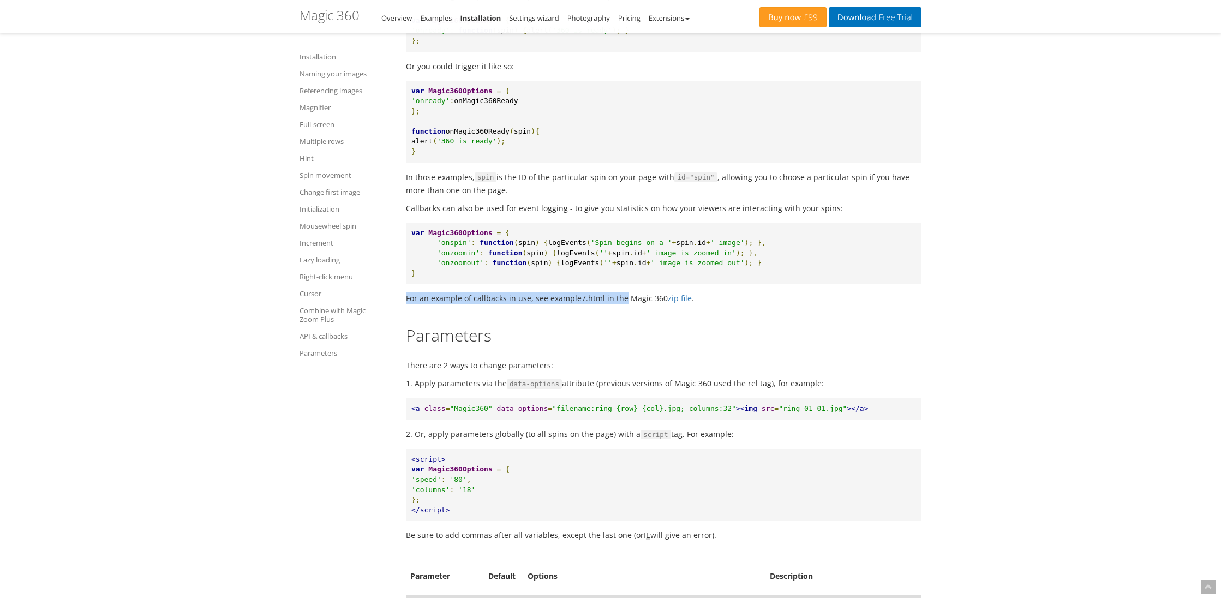
click at [409, 304] on p "For an example of callbacks in use, see example7.html in the Magic 360 zip file…" at bounding box center [664, 298] width 516 height 13
click at [319, 307] on link "Combine with Magic Zoom Plus" at bounding box center [346, 315] width 93 height 22
